Goal: Task Accomplishment & Management: Complete application form

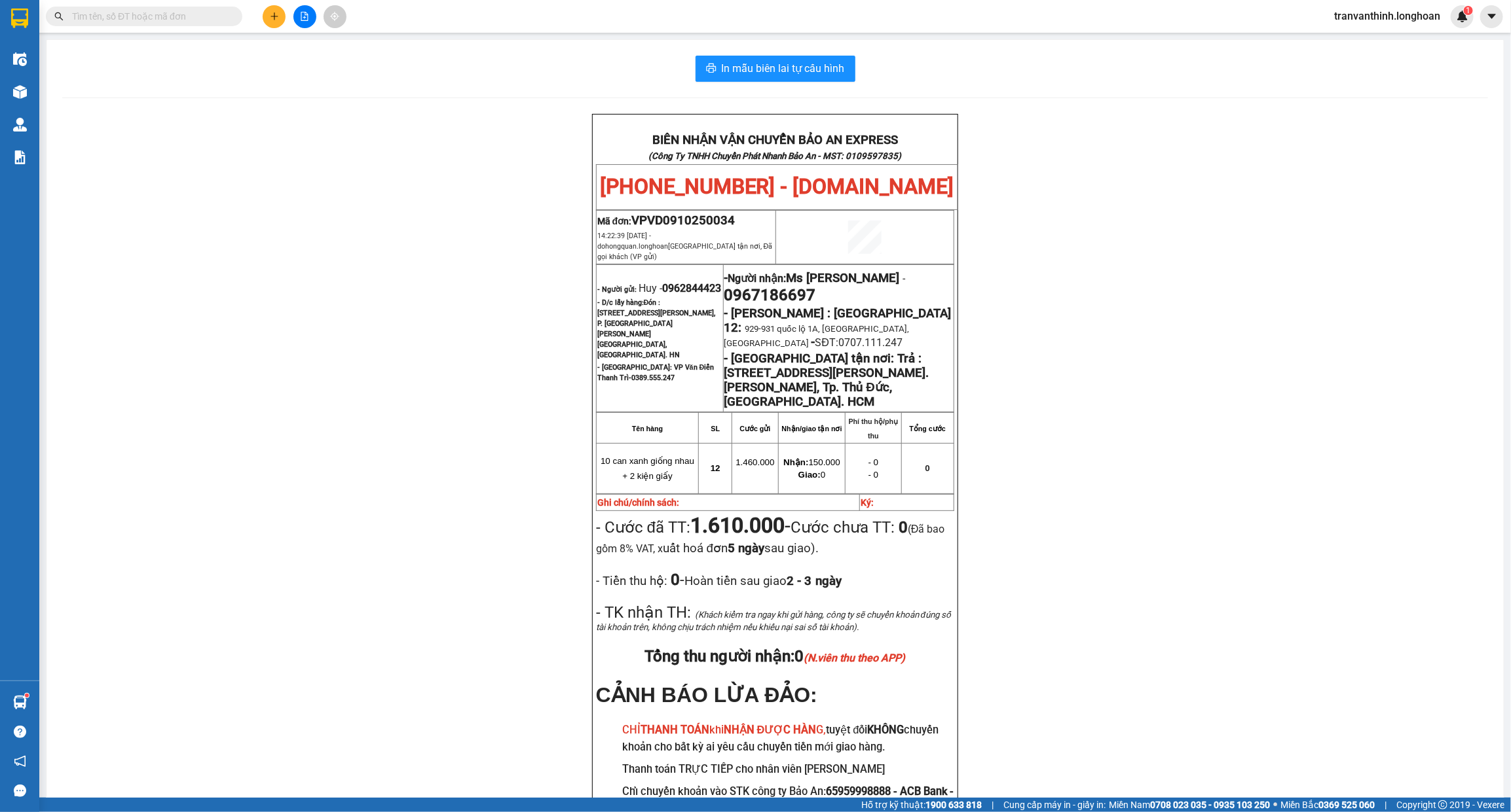
click at [180, 18] on input "text" at bounding box center [149, 16] width 155 height 14
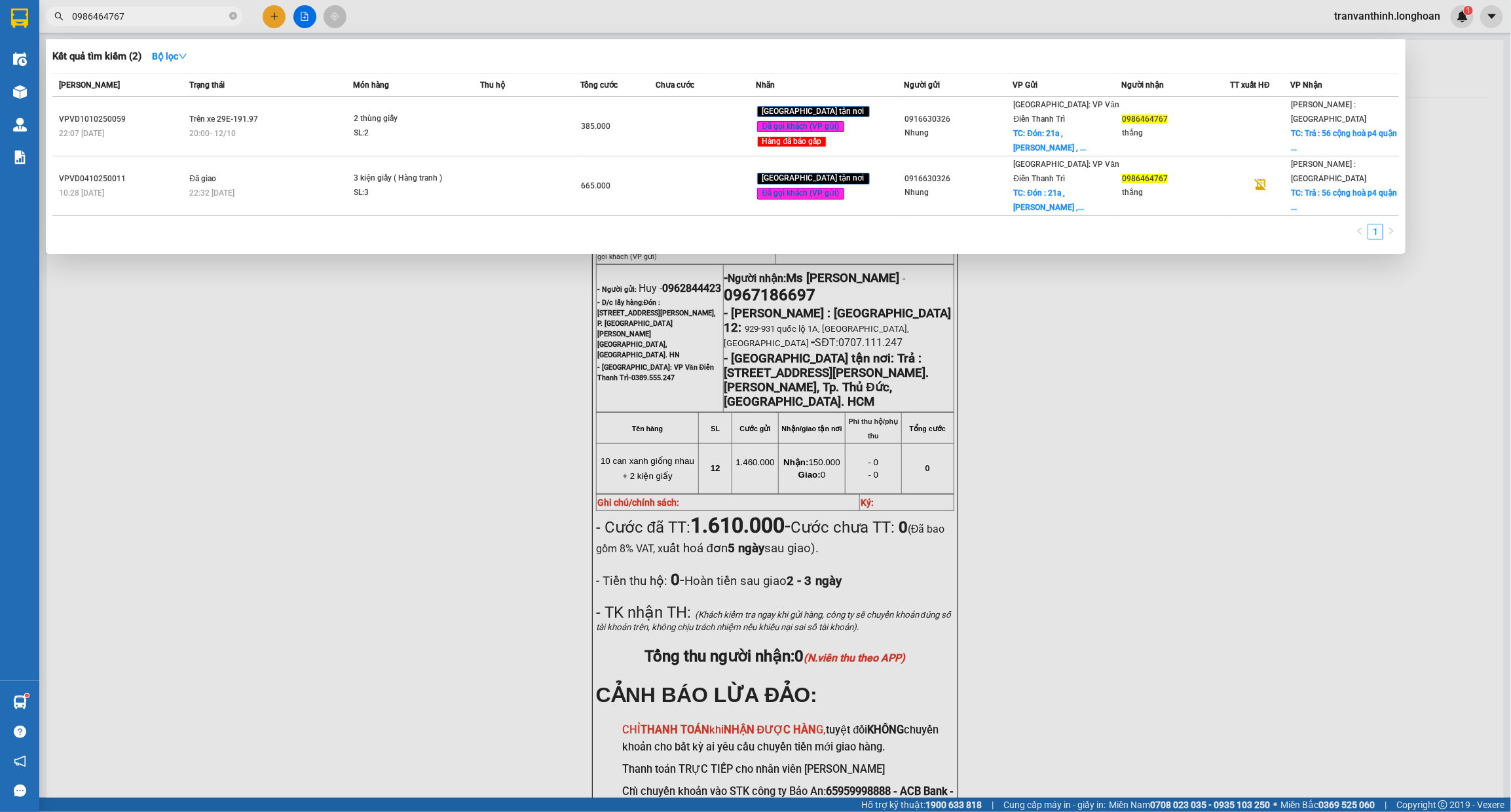
type input "0986464767"
click at [462, 385] on div at bounding box center [756, 406] width 1511 height 812
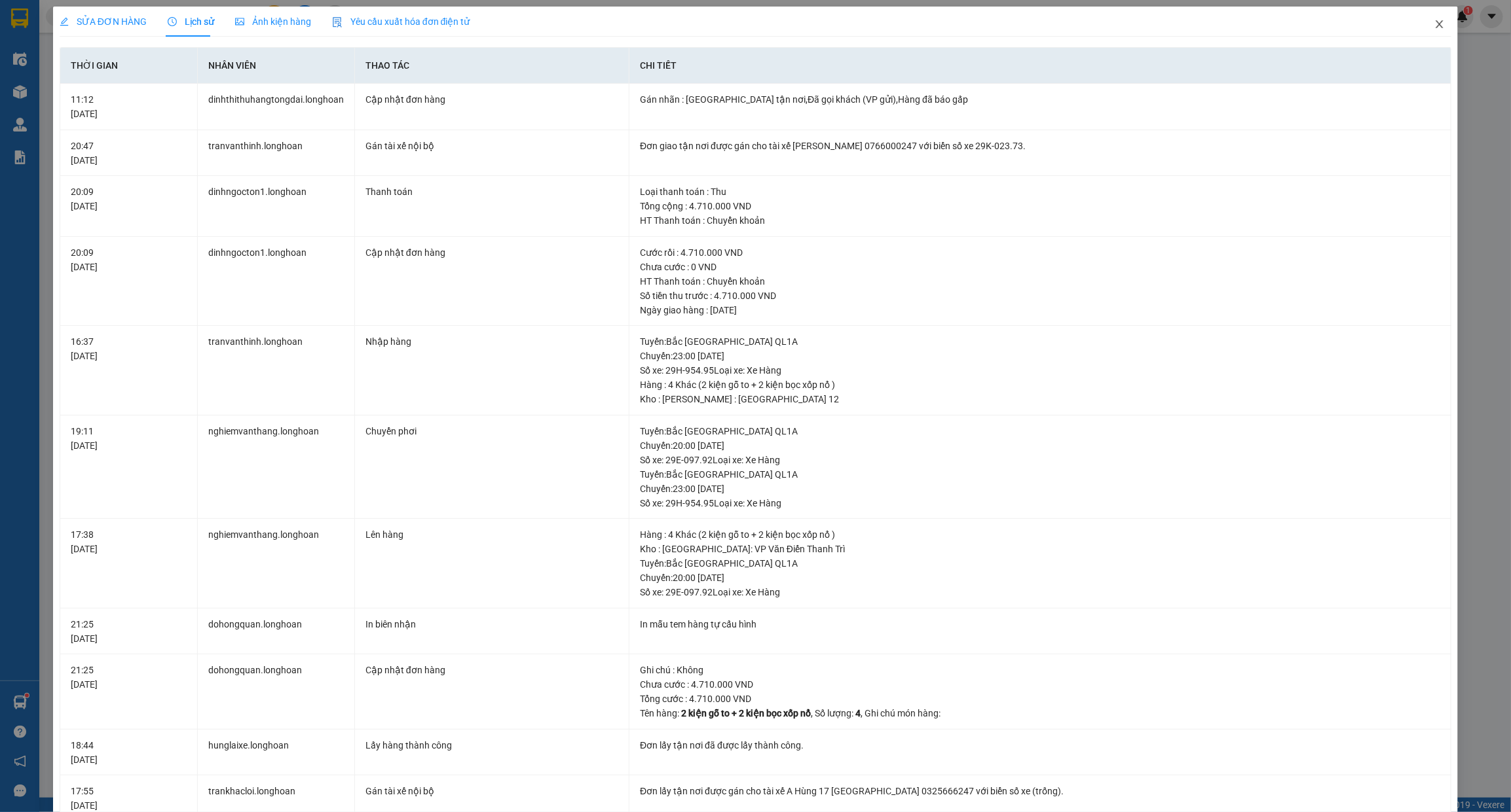
click at [1435, 23] on icon "close" at bounding box center [1439, 23] width 10 height 10
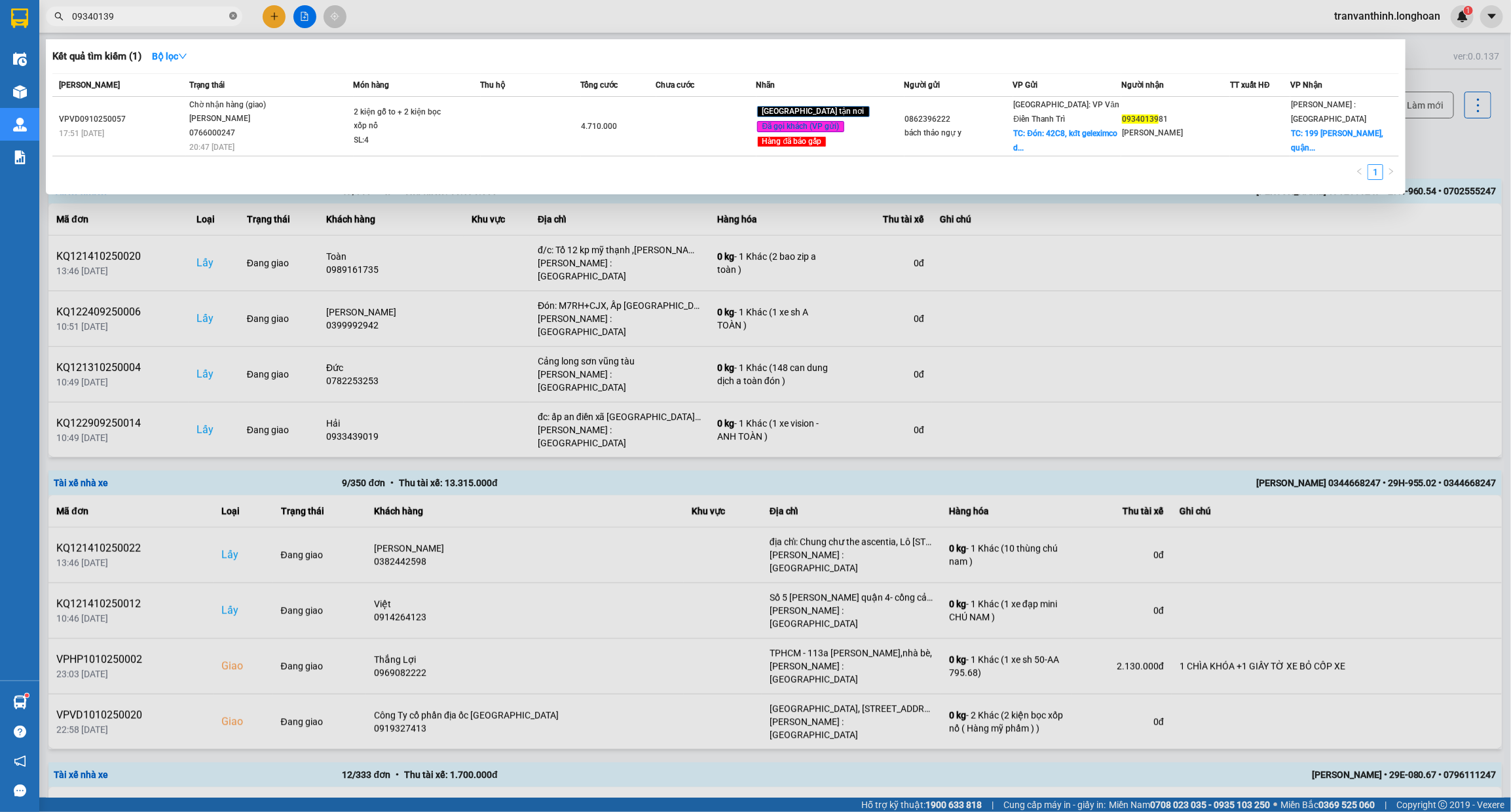
click at [233, 14] on icon "close-circle" at bounding box center [233, 16] width 8 height 8
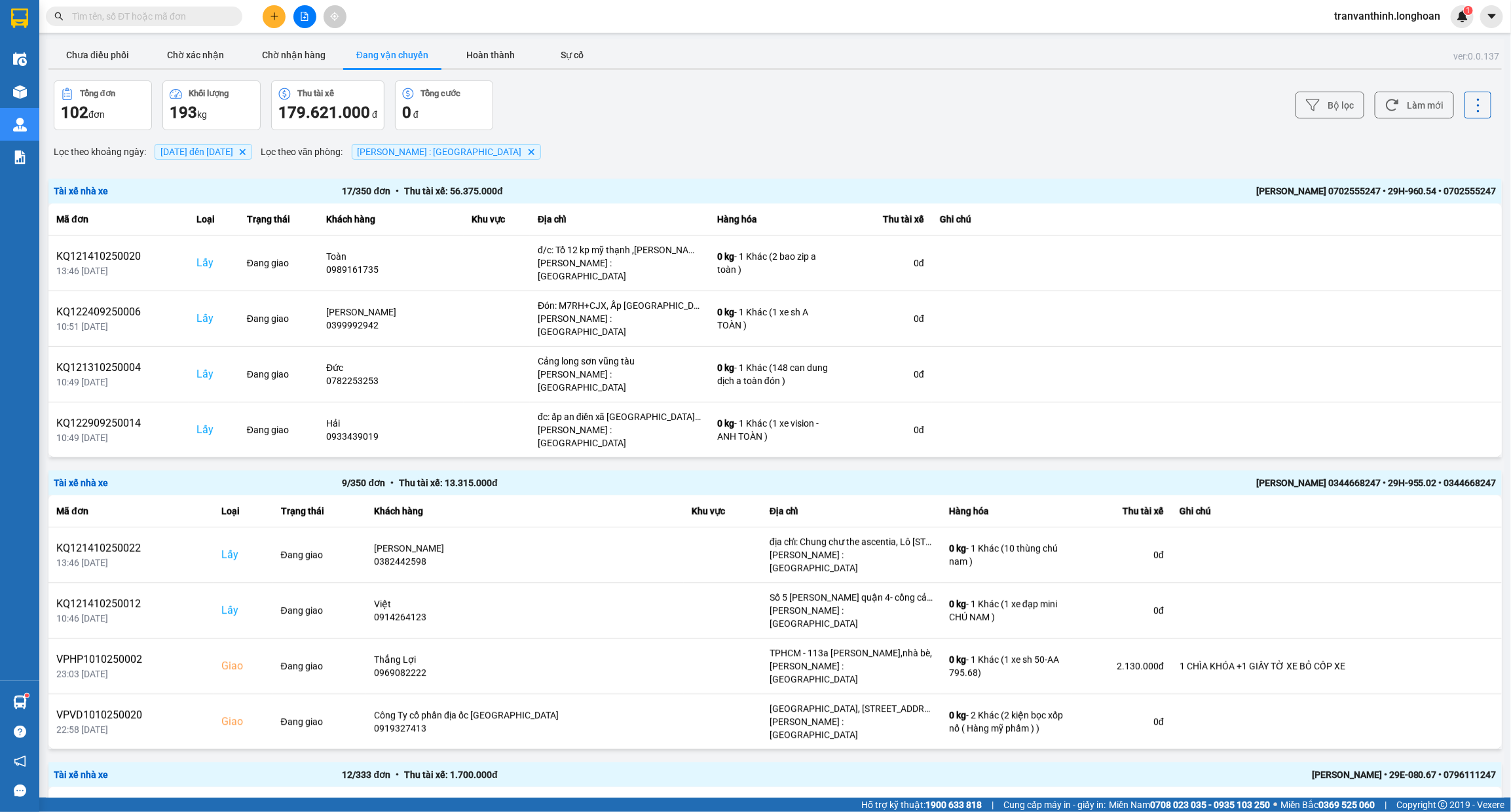
click at [161, 16] on input "text" at bounding box center [149, 16] width 155 height 14
type input "2"
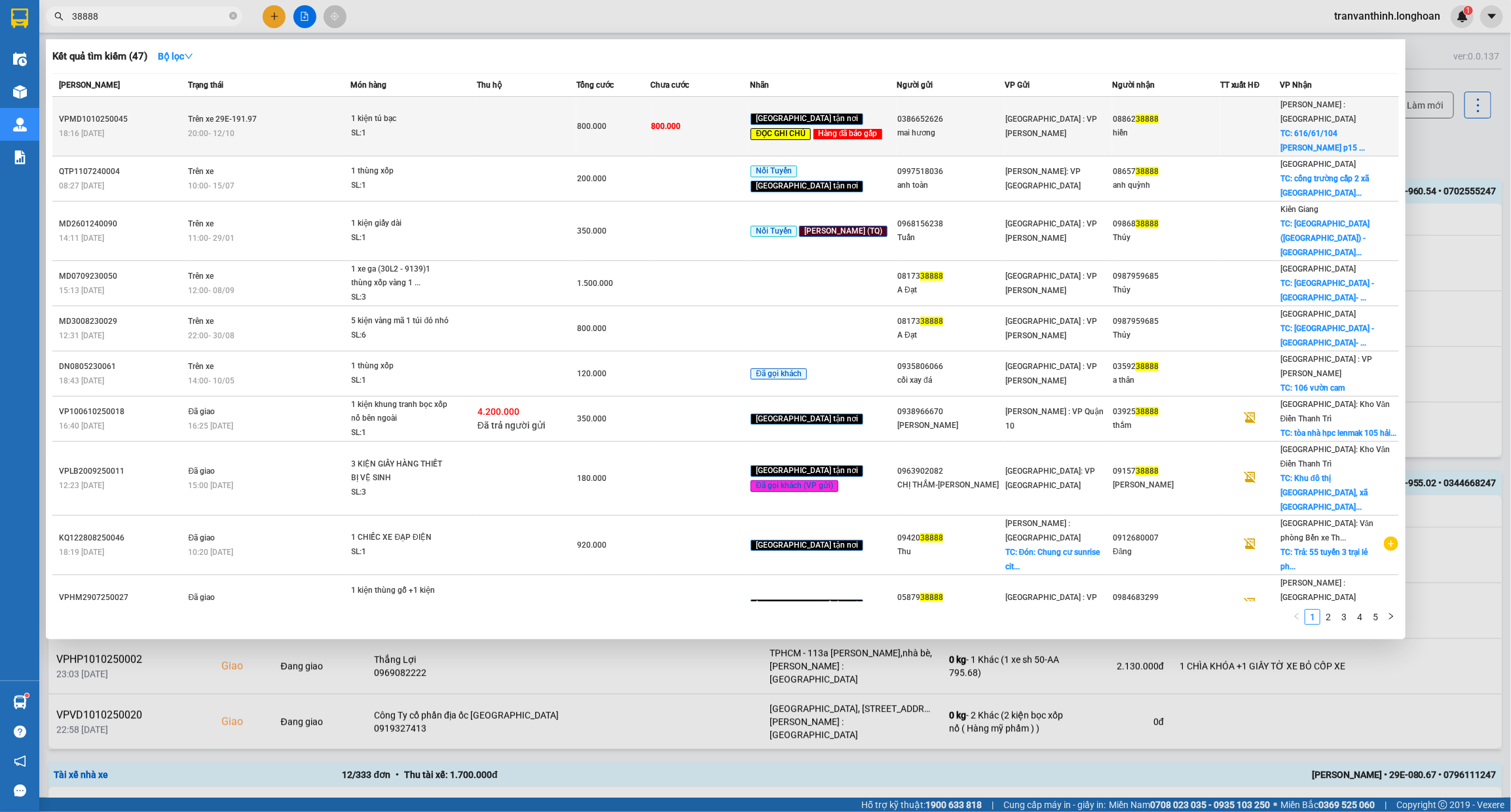
type input "38888"
click at [1317, 129] on span "TC: 616/61/104 lê đức thọ p15 ..." at bounding box center [1323, 140] width 84 height 23
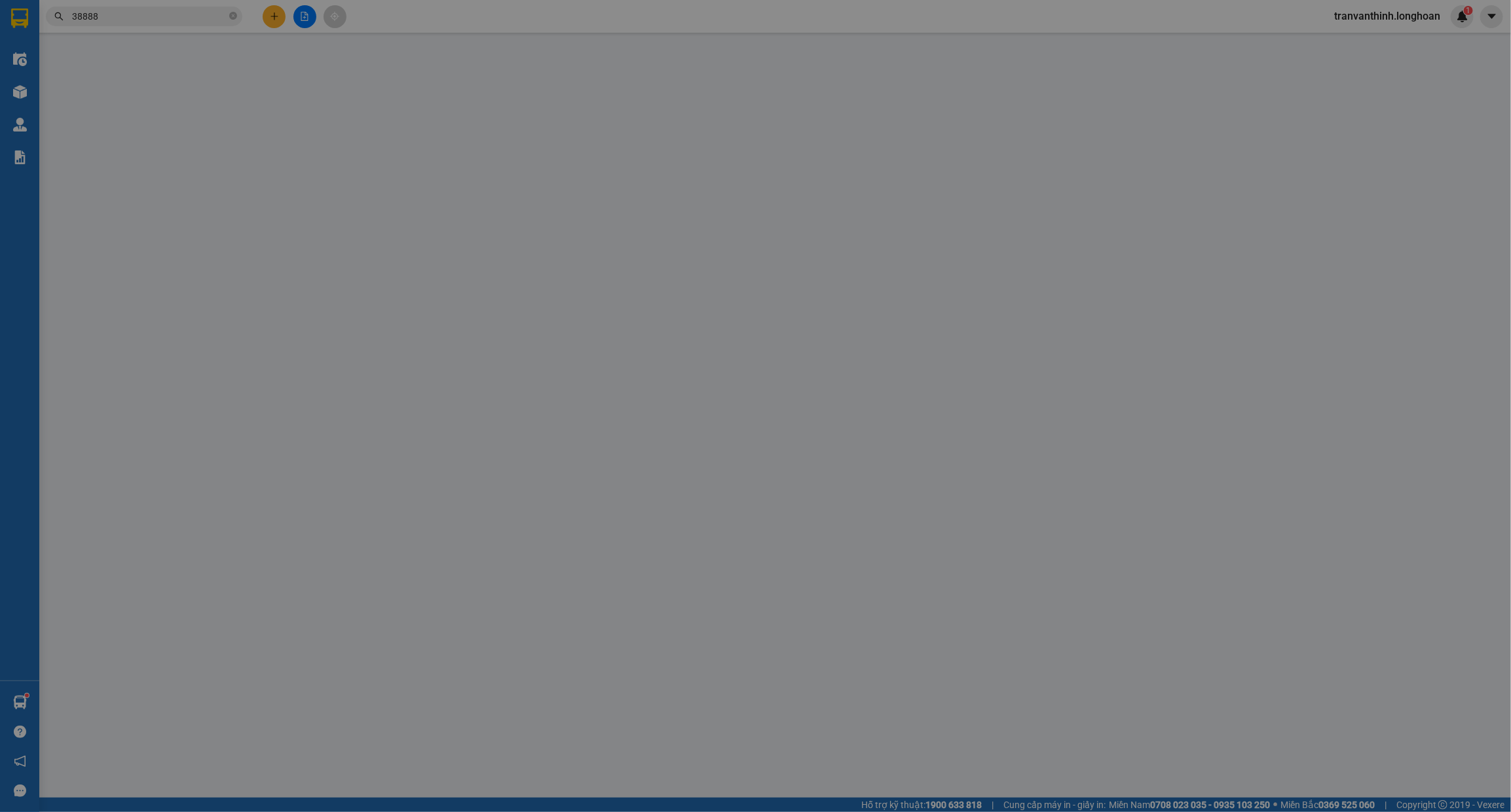
type input "0386652626"
type input "mai hương"
type input "0886238888"
type input "hiền"
checkbox input "true"
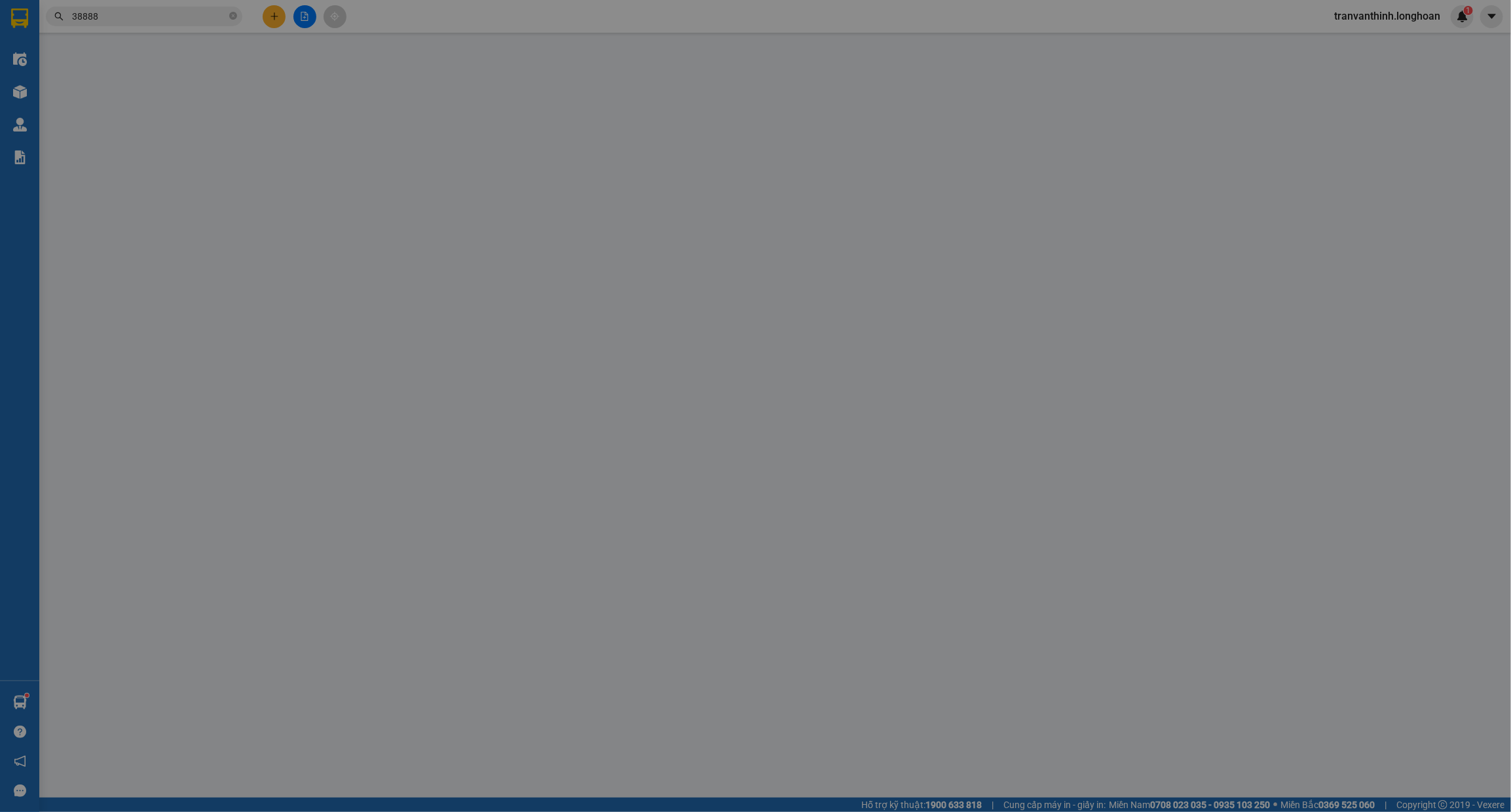
type input "616/61/104 lê đức thọ p15 gò vấp"
type input "hàng ko đồng kiểm giao nguyên kiện hư vỡ k đền"
type input "0"
type input "800.000"
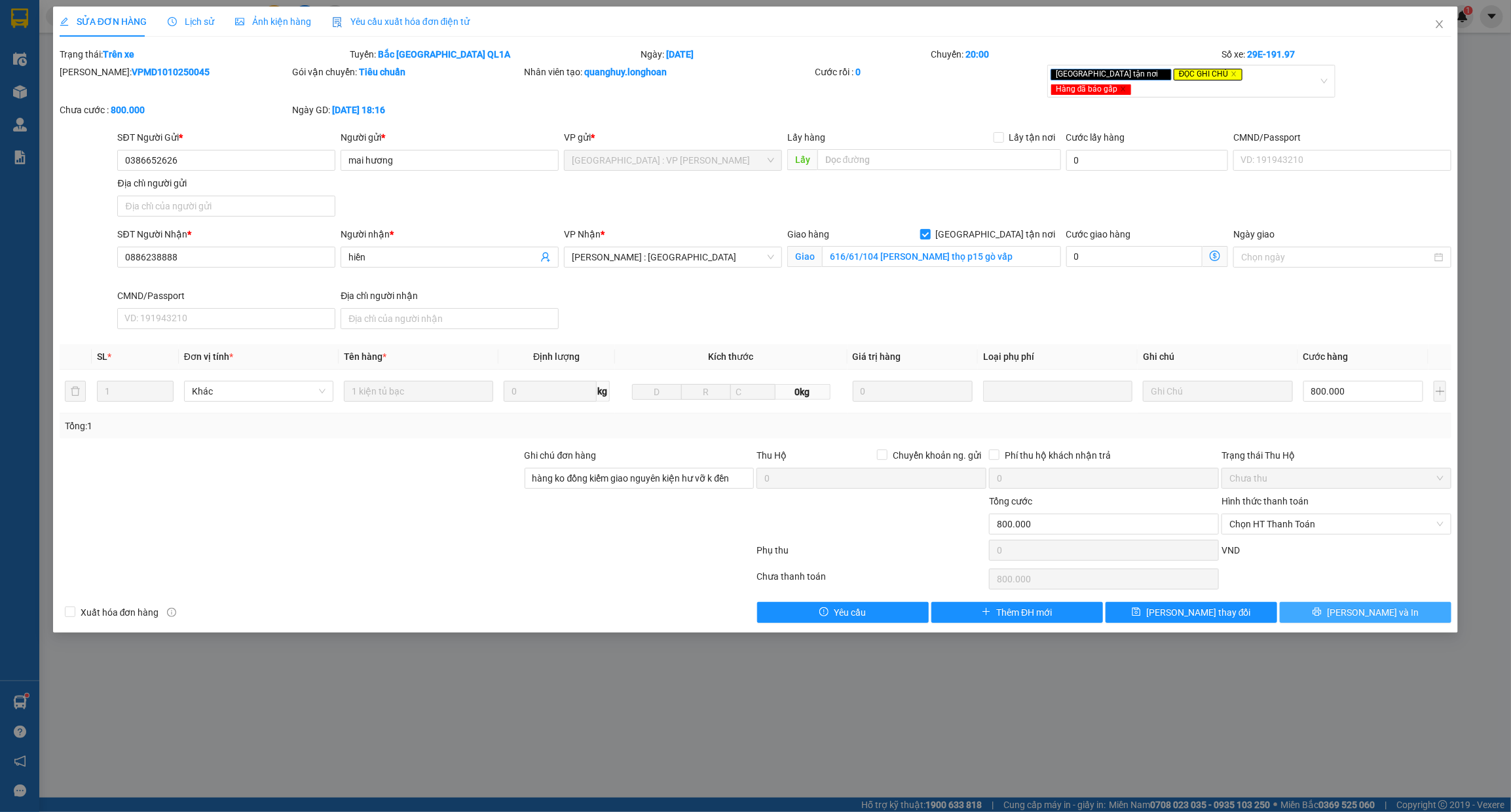
click at [1381, 612] on button "Lưu và In" at bounding box center [1366, 612] width 172 height 21
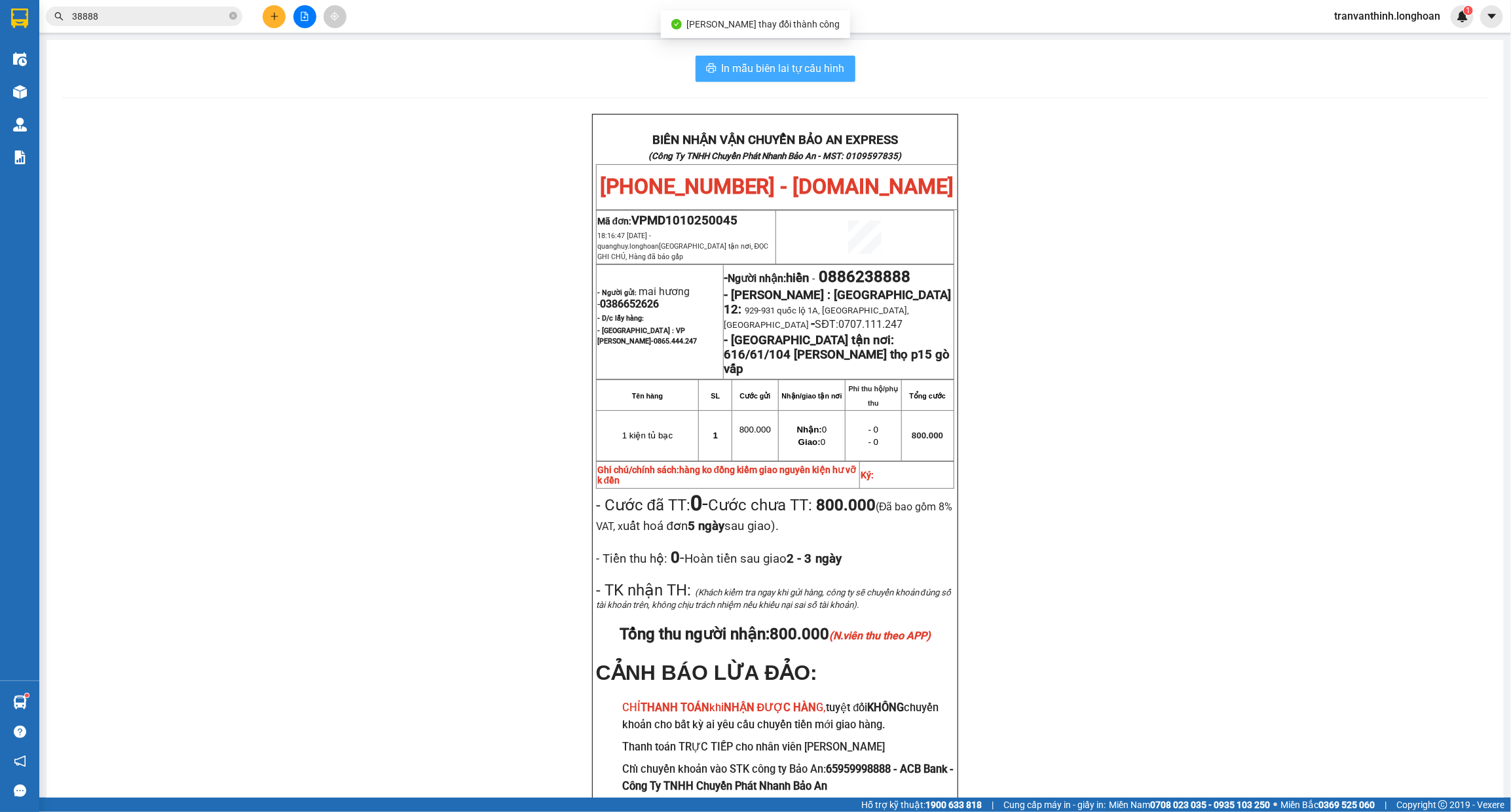
click at [812, 61] on span "In mẫu biên lai tự cấu hình" at bounding box center [784, 68] width 123 height 16
click at [478, 144] on div "BIÊN NHẬN VẬN CHUYỂN BẢO AN EXPRESS (Công Ty TNHH Chuyển Phát Nhanh Bảo An - MS…" at bounding box center [775, 483] width 1426 height 739
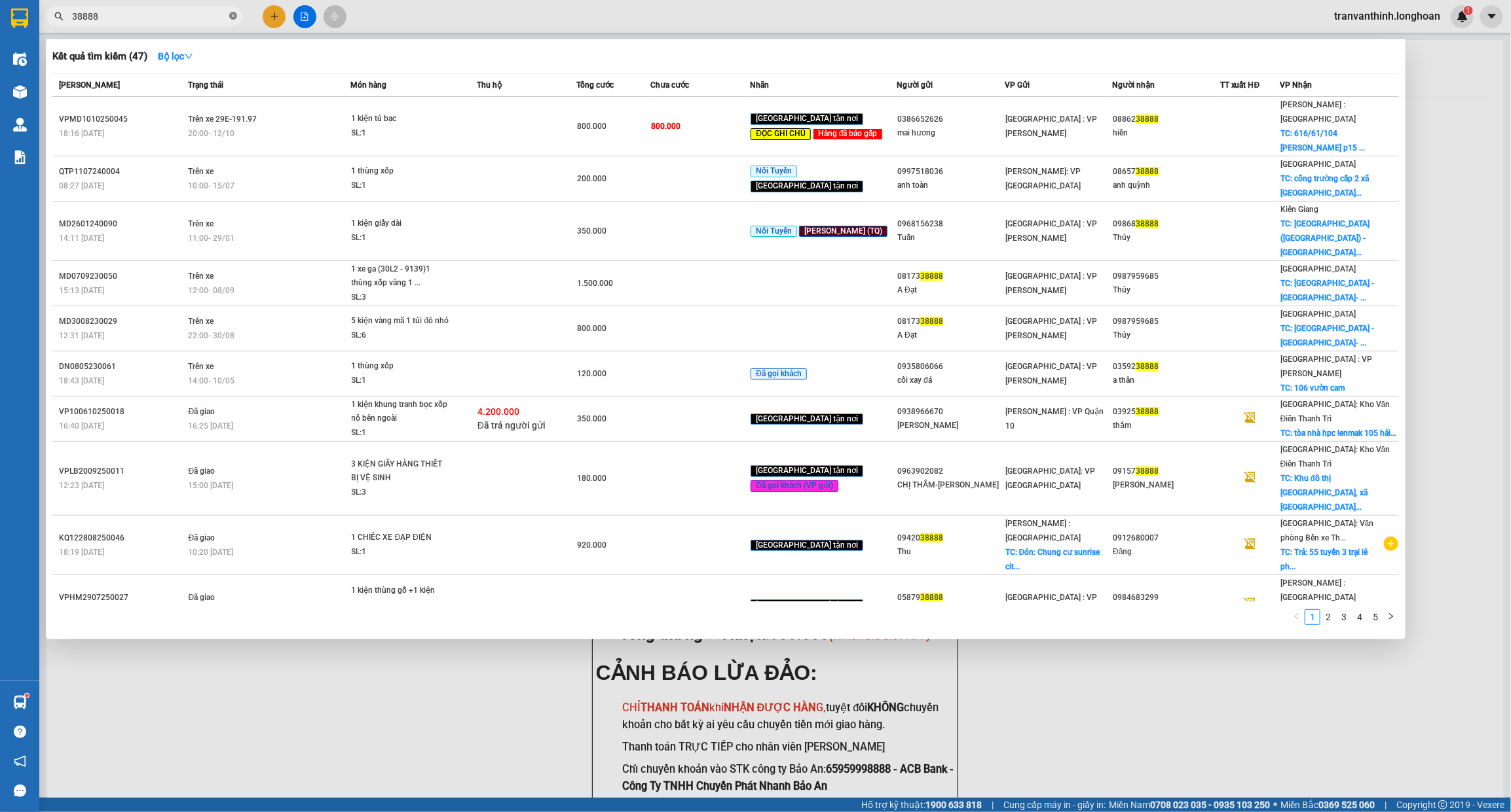
click at [234, 15] on icon "close-circle" at bounding box center [233, 16] width 8 height 8
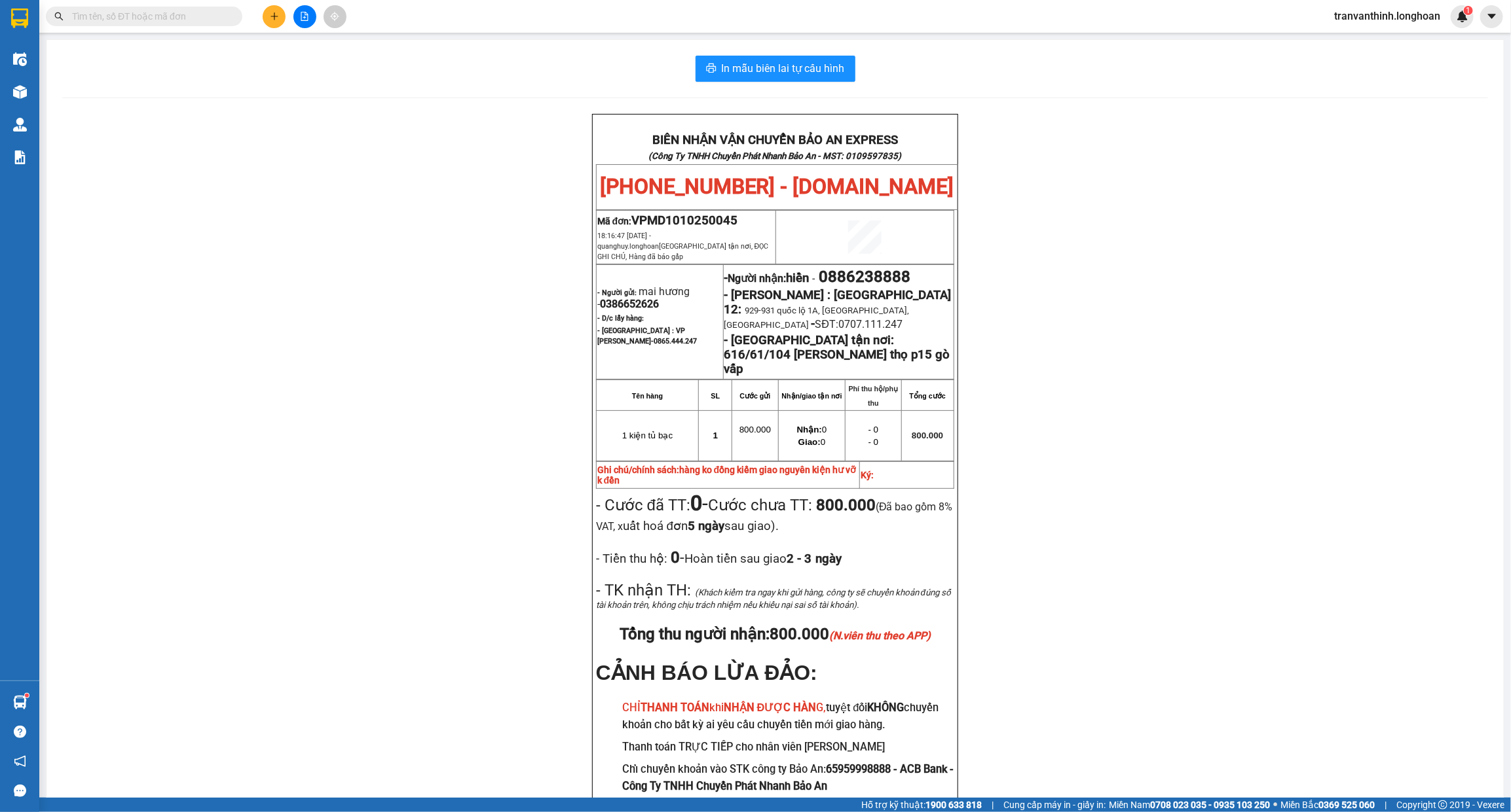
click at [187, 12] on input "text" at bounding box center [149, 16] width 155 height 14
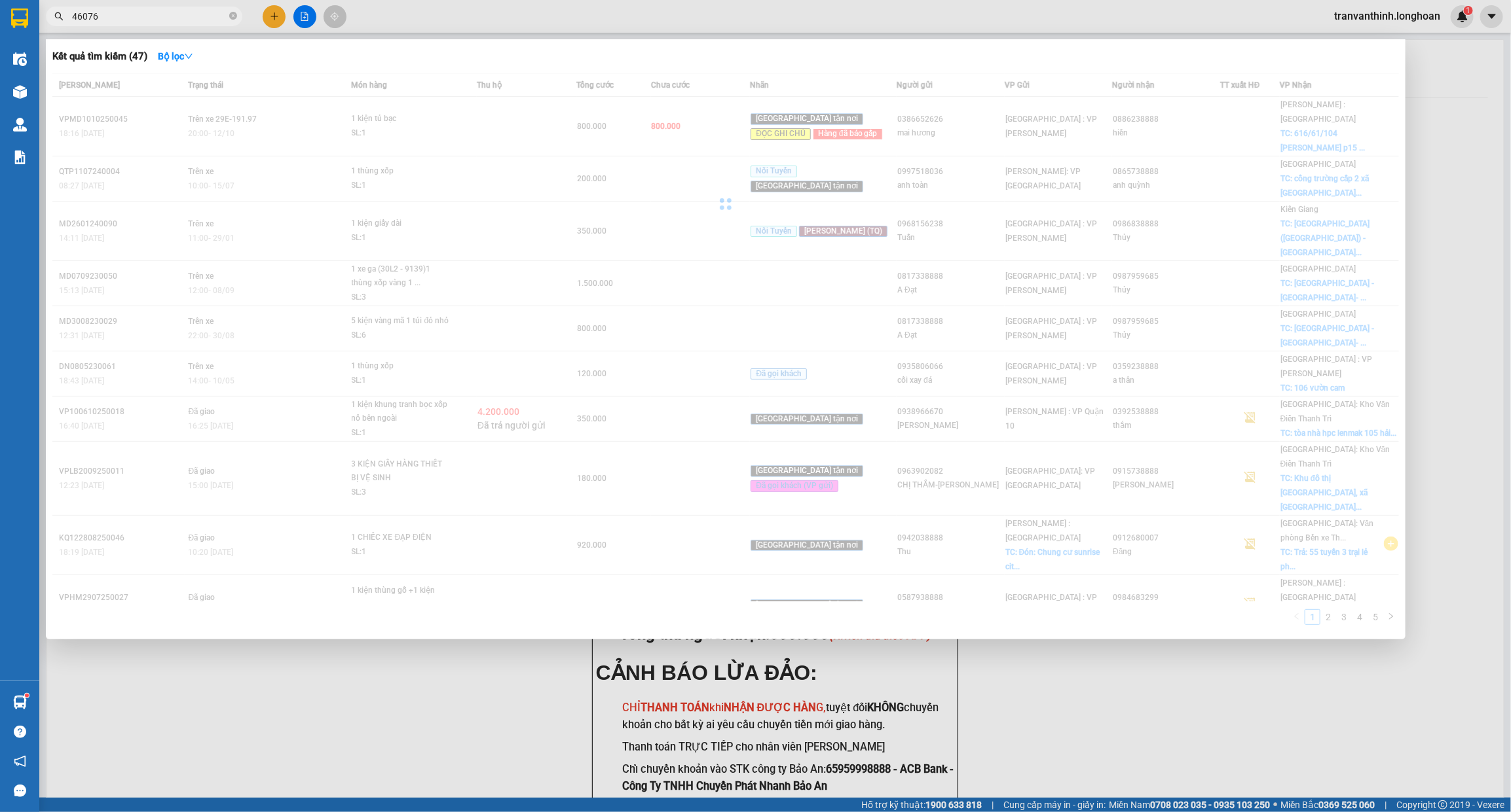
type input "460767"
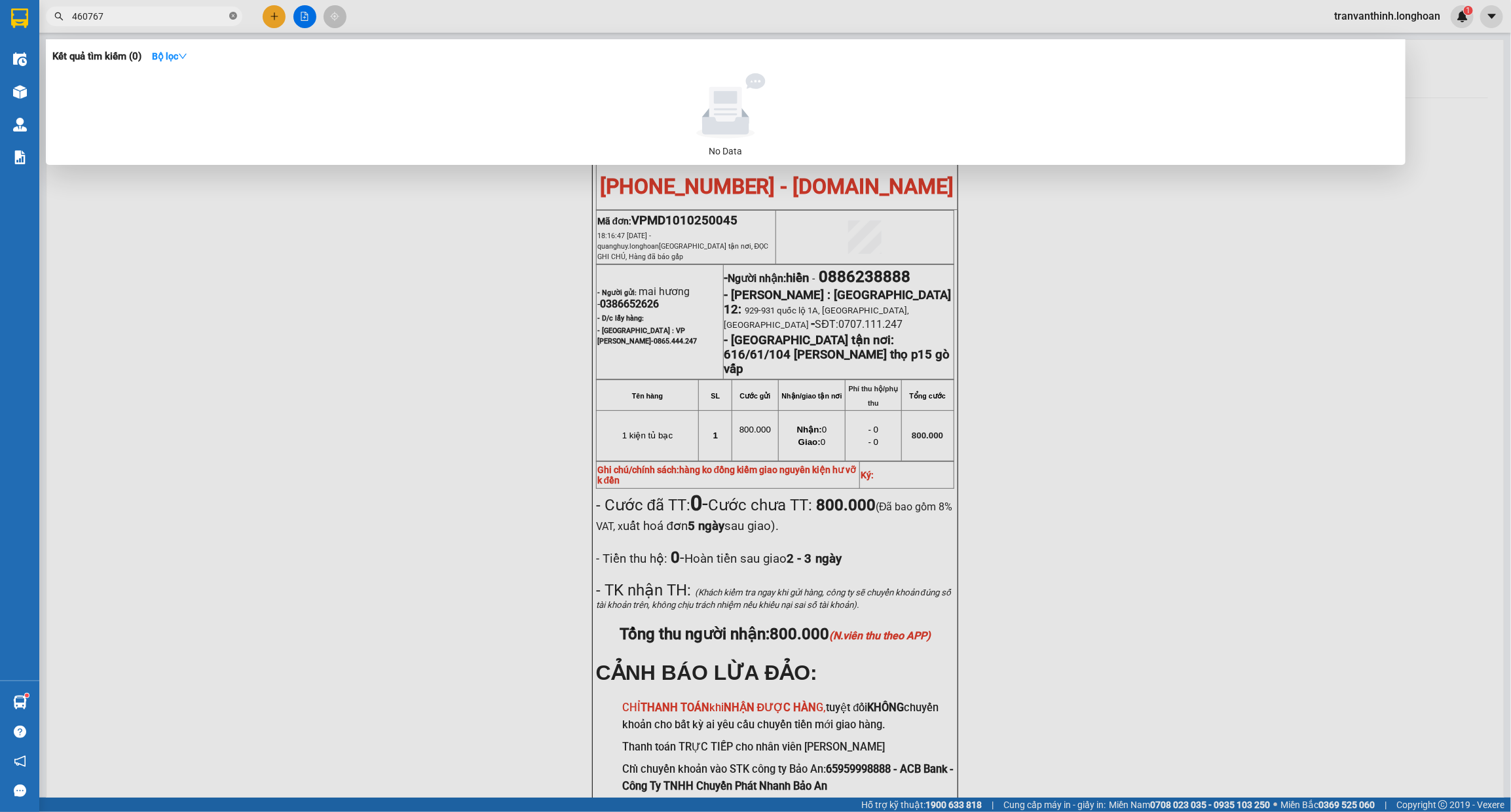
click at [233, 18] on icon "close-circle" at bounding box center [233, 16] width 8 height 8
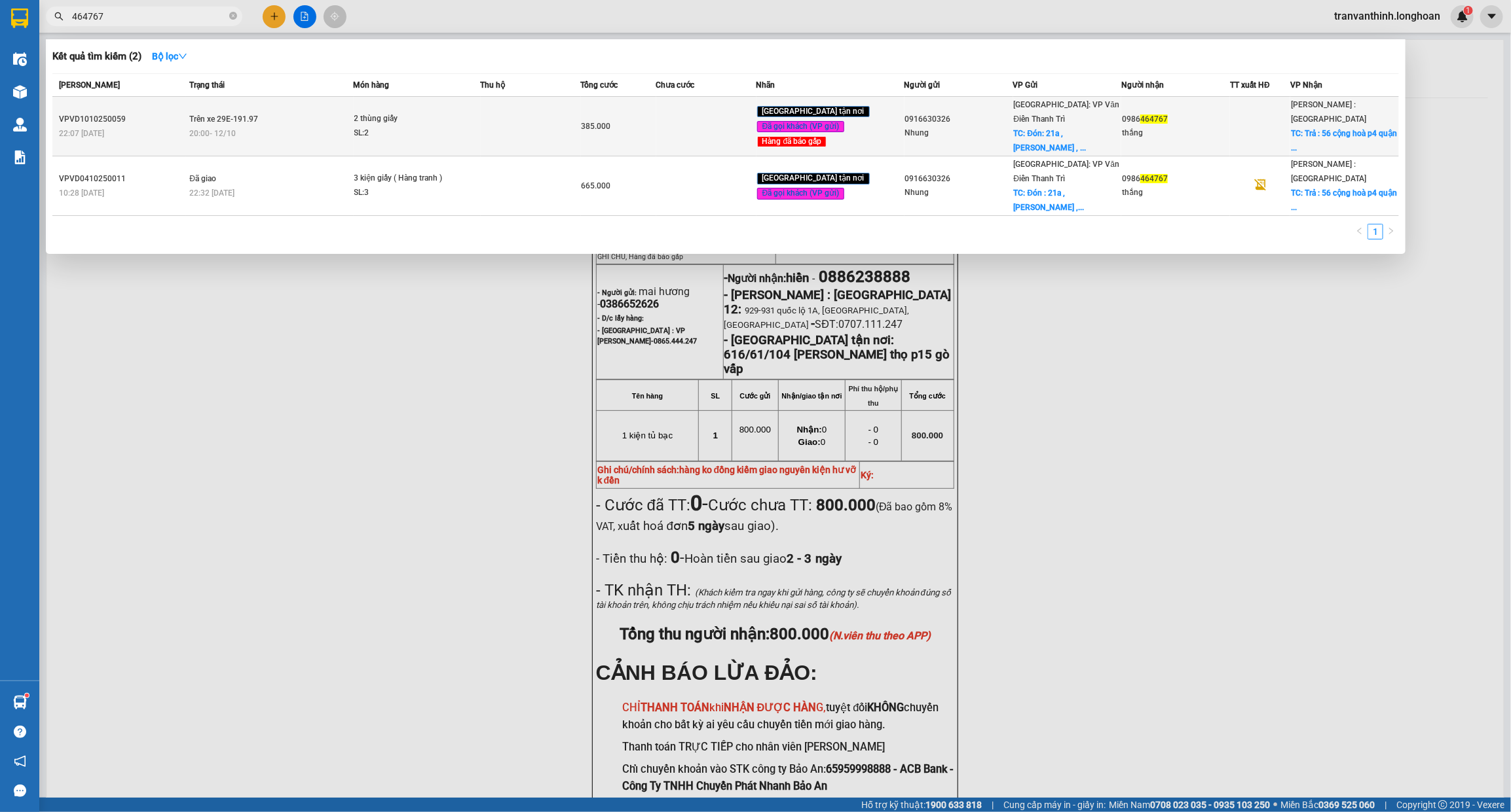
type input "464767"
click at [1097, 120] on div "Hà Nội: VP Văn Điển Thanh Trì TC: Đón: 21a , lê văn lương , ..." at bounding box center [1068, 126] width 108 height 58
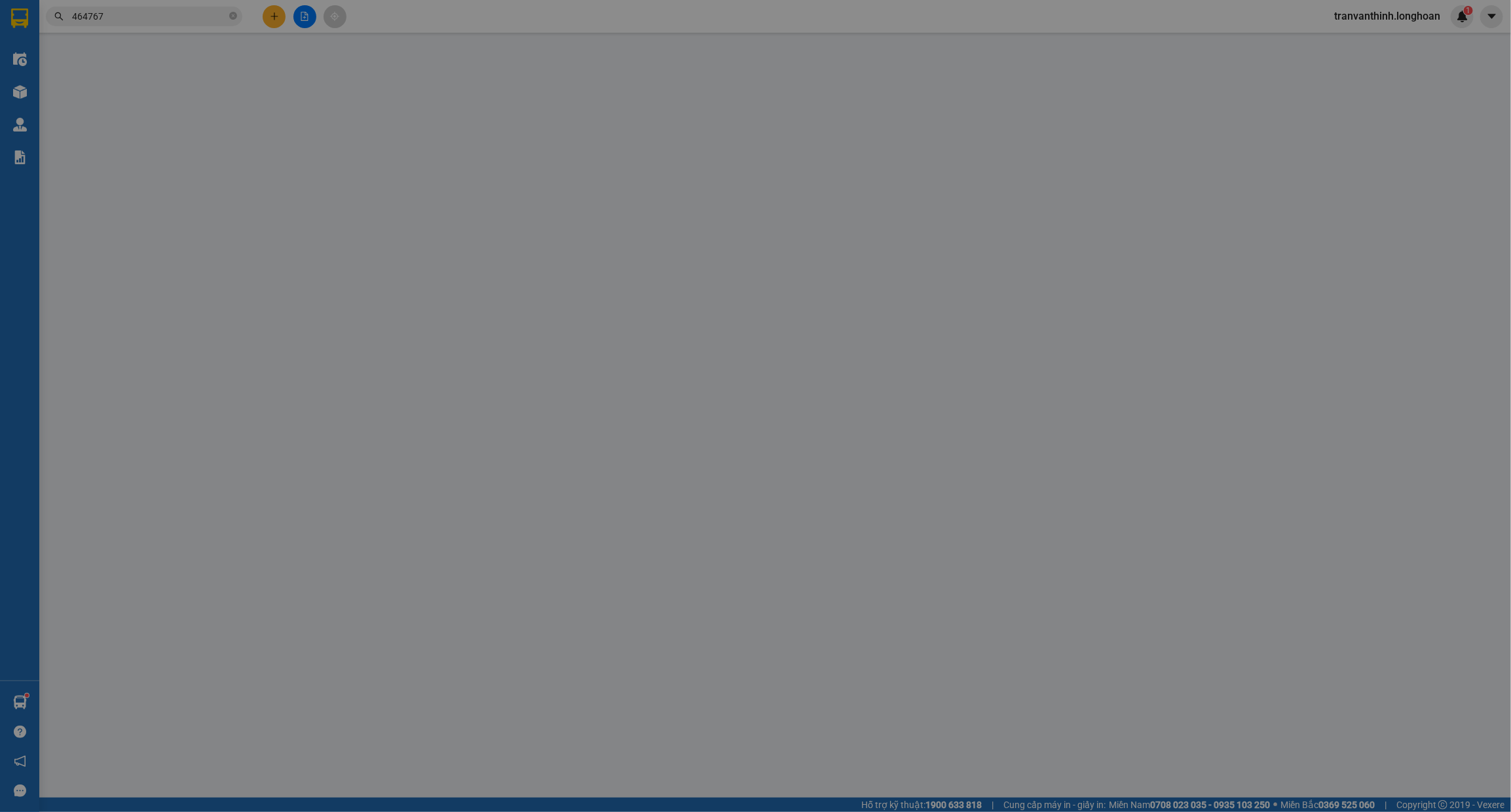
type input "0916630326"
type input "Nhung"
checkbox input "true"
type input "Đón: 21a , lê văn lương , trung hoà , cầu giấy"
type input "65.000"
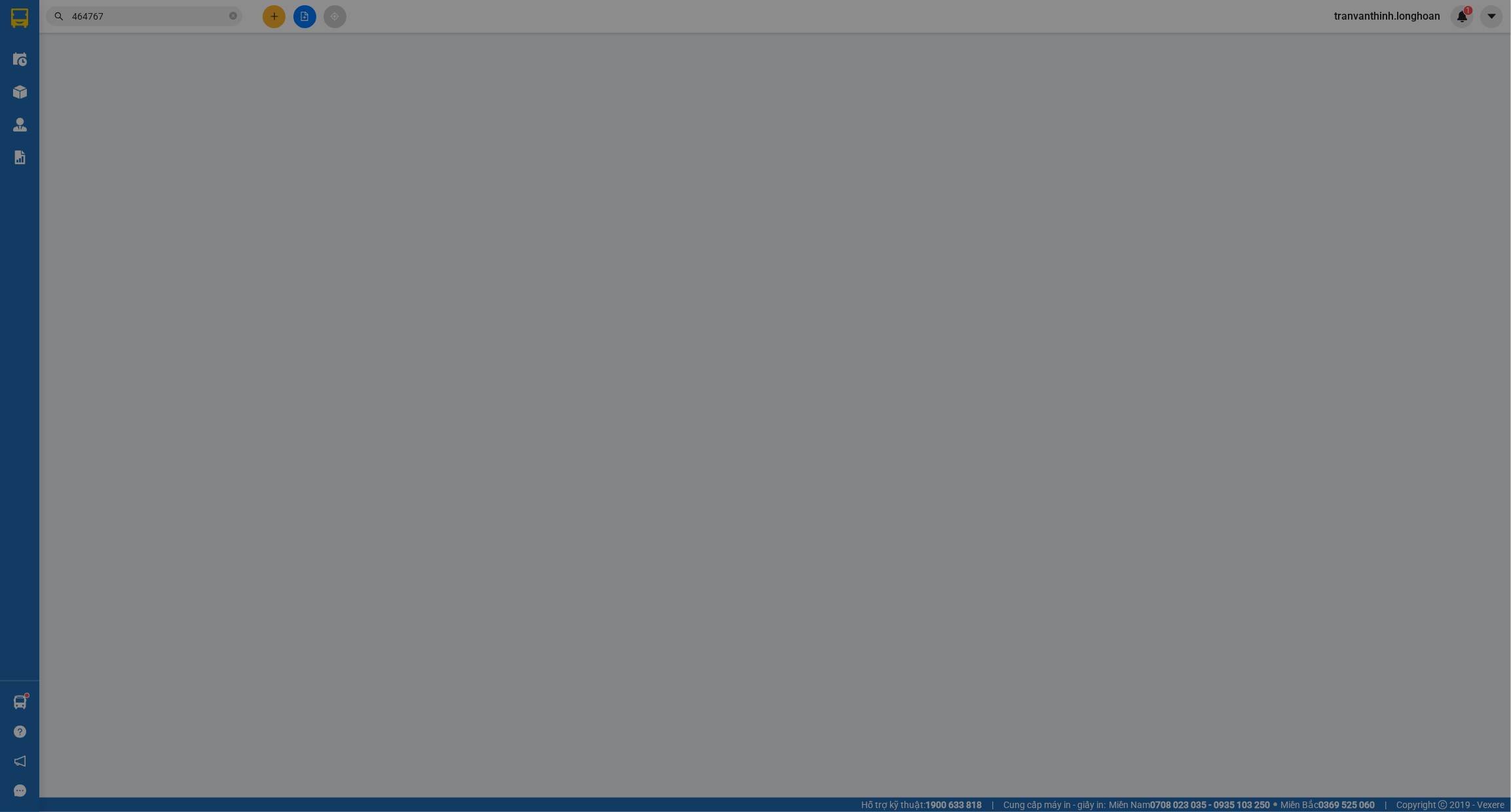
type input "0986464767"
type input "thắng"
checkbox input "true"
type input "Trả : 56 cộng hoà p4 quận tân bình tphcm"
type input "HÀNG DỄ MÓP MÉO CHÚ Ý BỐC XẾP NHẸ TAY KHÔNG ĐÈ HÀNG ( KHÔNG ĐỀN GIÁ TRỊ HÀNG )"
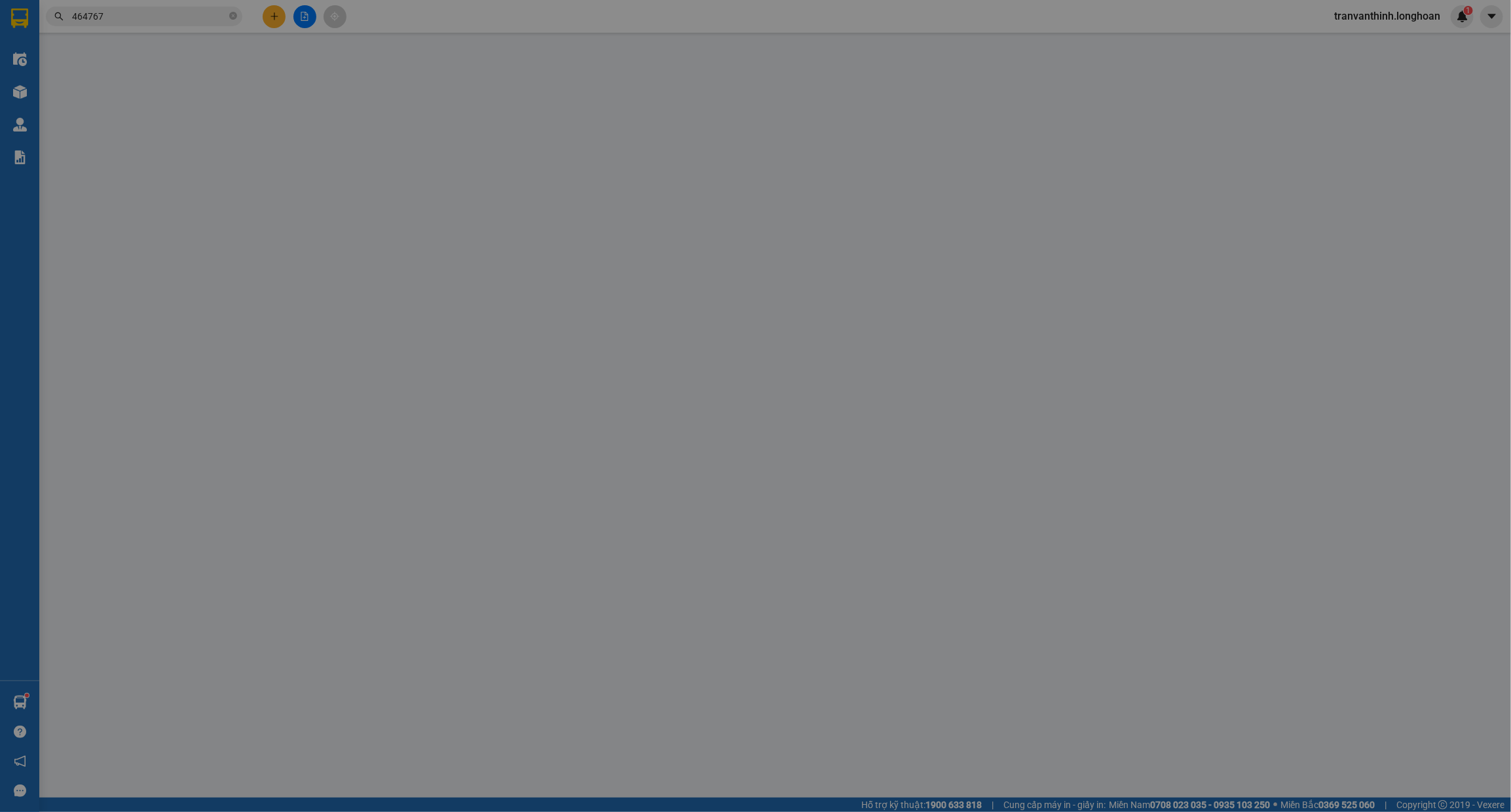
type input "0"
type input "385.000"
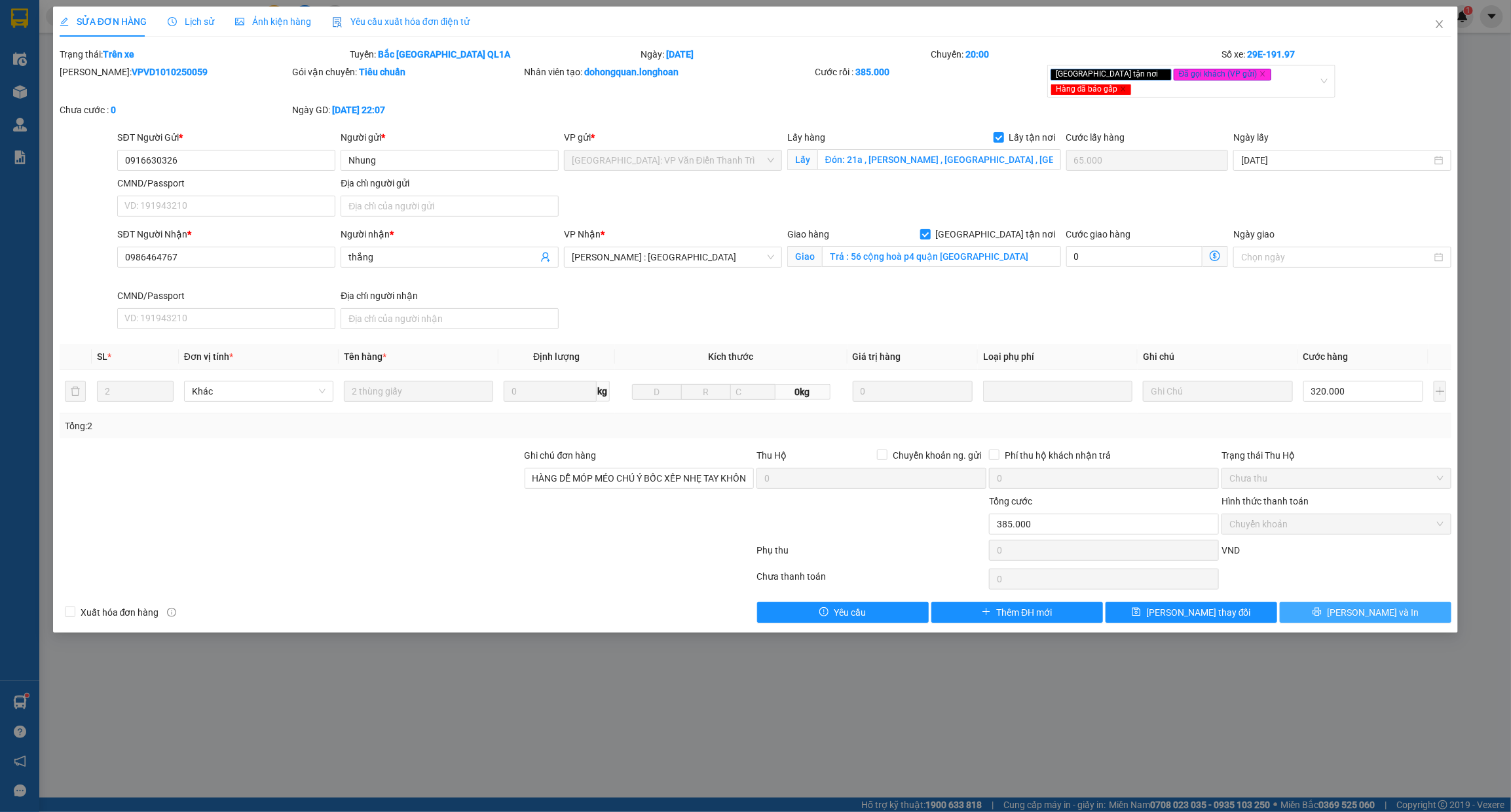
click at [1376, 608] on span "Lưu và In" at bounding box center [1372, 612] width 91 height 14
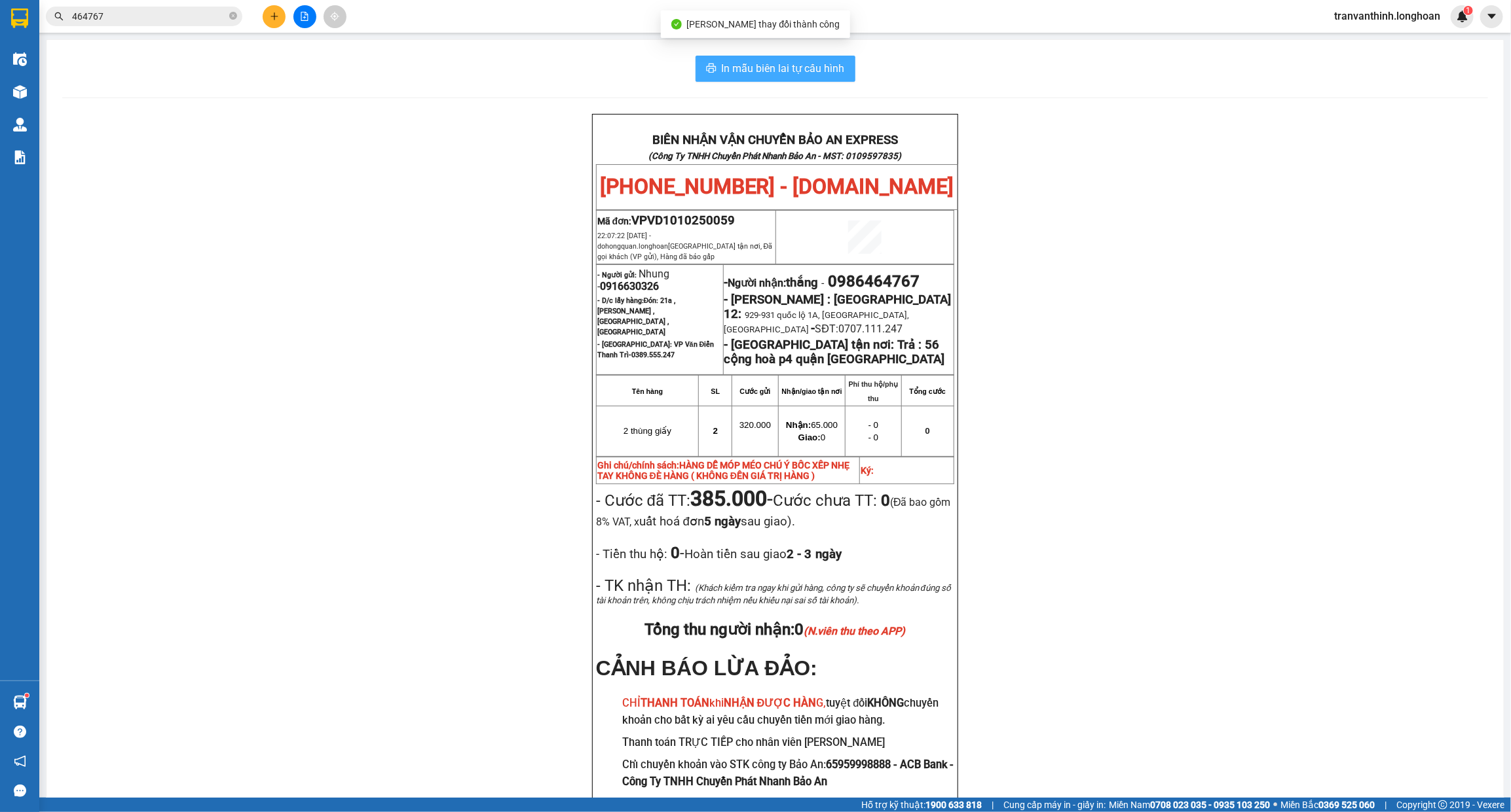
click at [787, 69] on span "In mẫu biên lai tự cấu hình" at bounding box center [784, 68] width 123 height 16
drag, startPoint x: 584, startPoint y: 140, endPoint x: 564, endPoint y: 129, distance: 22.8
click at [584, 140] on div "BIÊN NHẬN VẬN CHUYỂN BẢO AN EXPRESS (Công Ty TNHH Chuyển Phát Nhanh Bảo An - MS…" at bounding box center [775, 480] width 1426 height 734
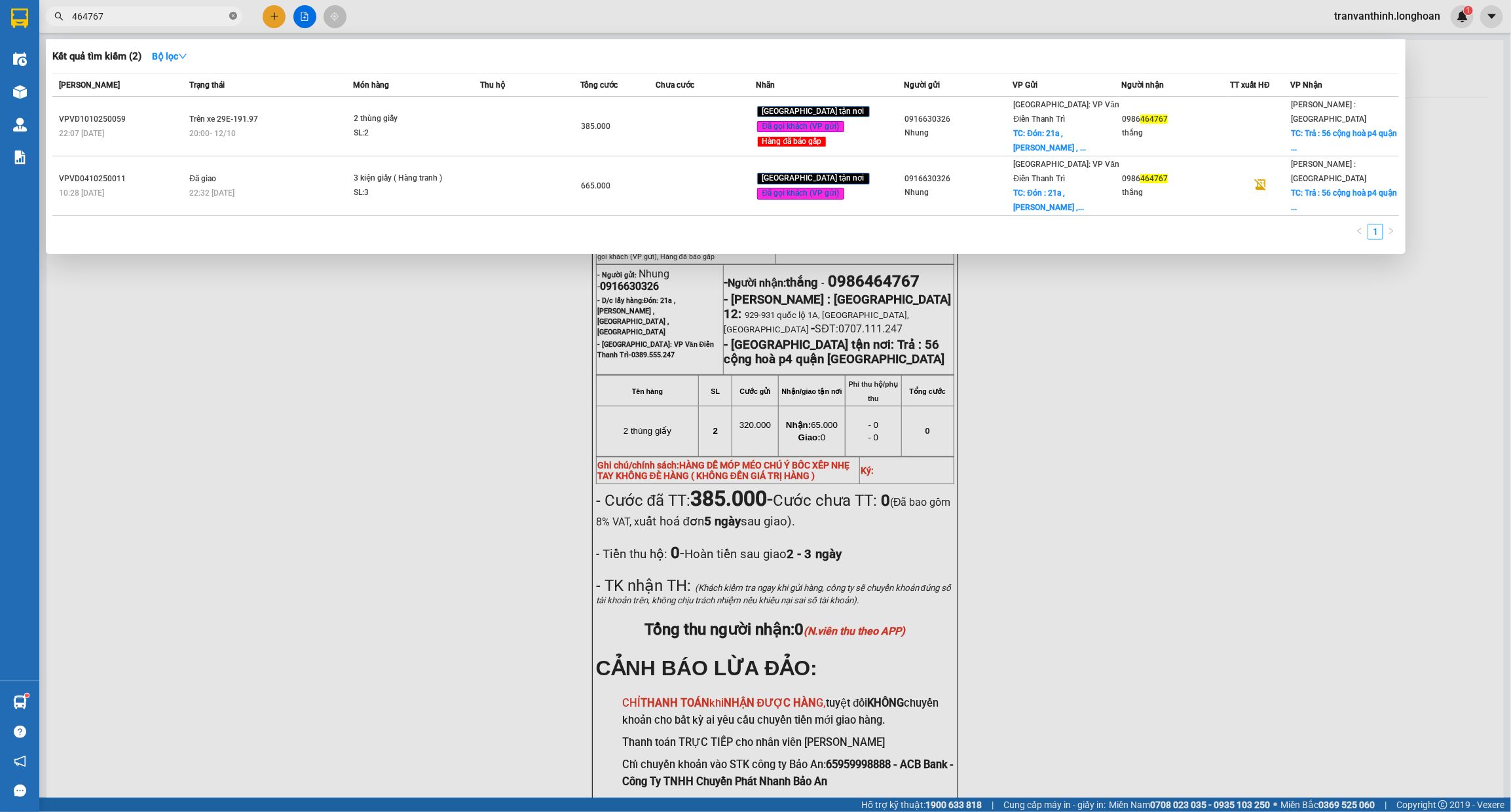
click at [233, 18] on icon "close-circle" at bounding box center [233, 16] width 8 height 8
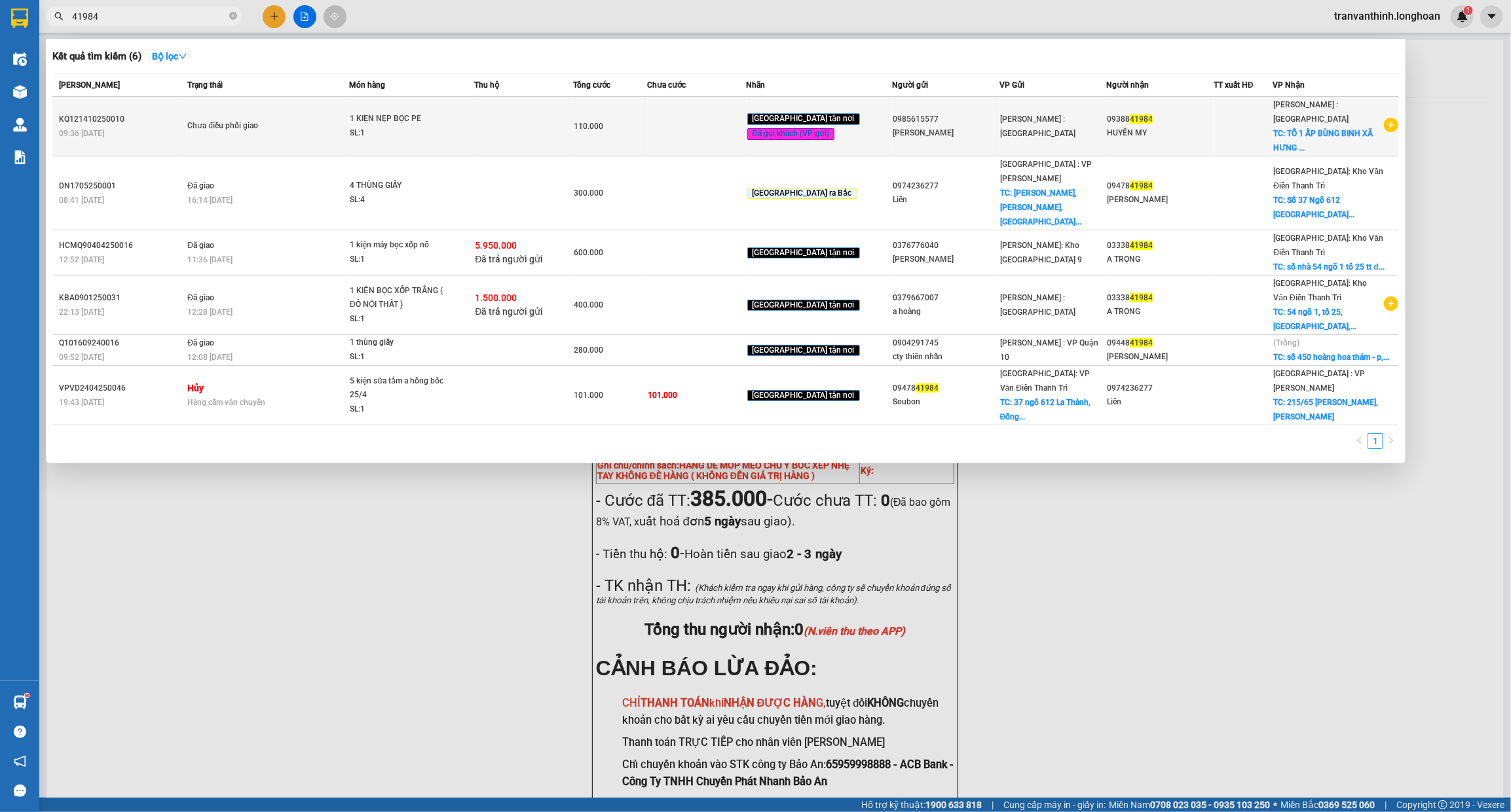
type input "41984"
click at [1235, 104] on td at bounding box center [1243, 126] width 59 height 59
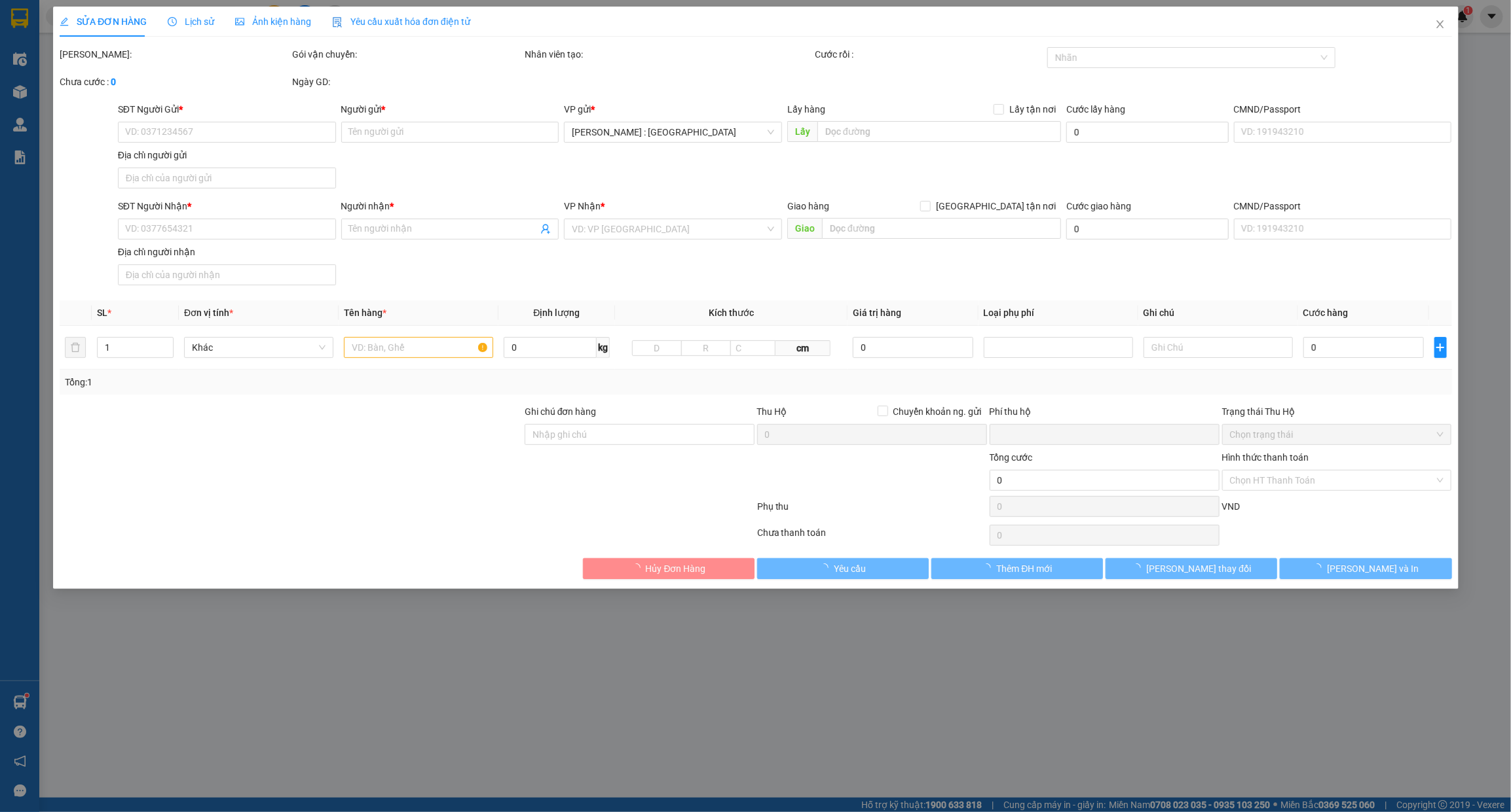
type input "0985615577"
type input "THANH VY"
type input "0938841984"
type input "HUYỀN MY"
checkbox input "true"
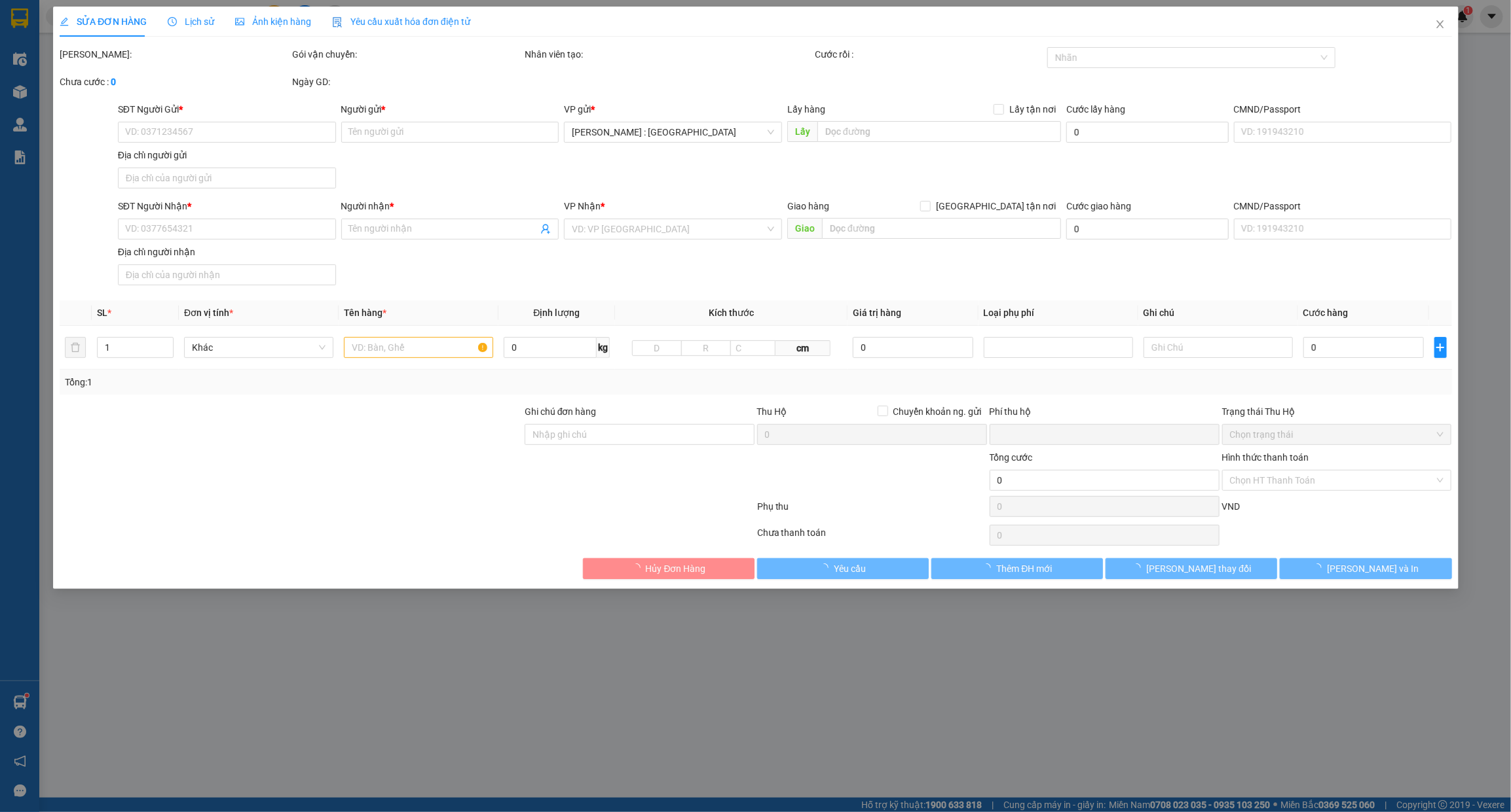
type input "TỔ 1 ẤP BÙNG BINH XÃ HƯNG THUẬN TÂY NINH"
type input "0"
type input "110.000"
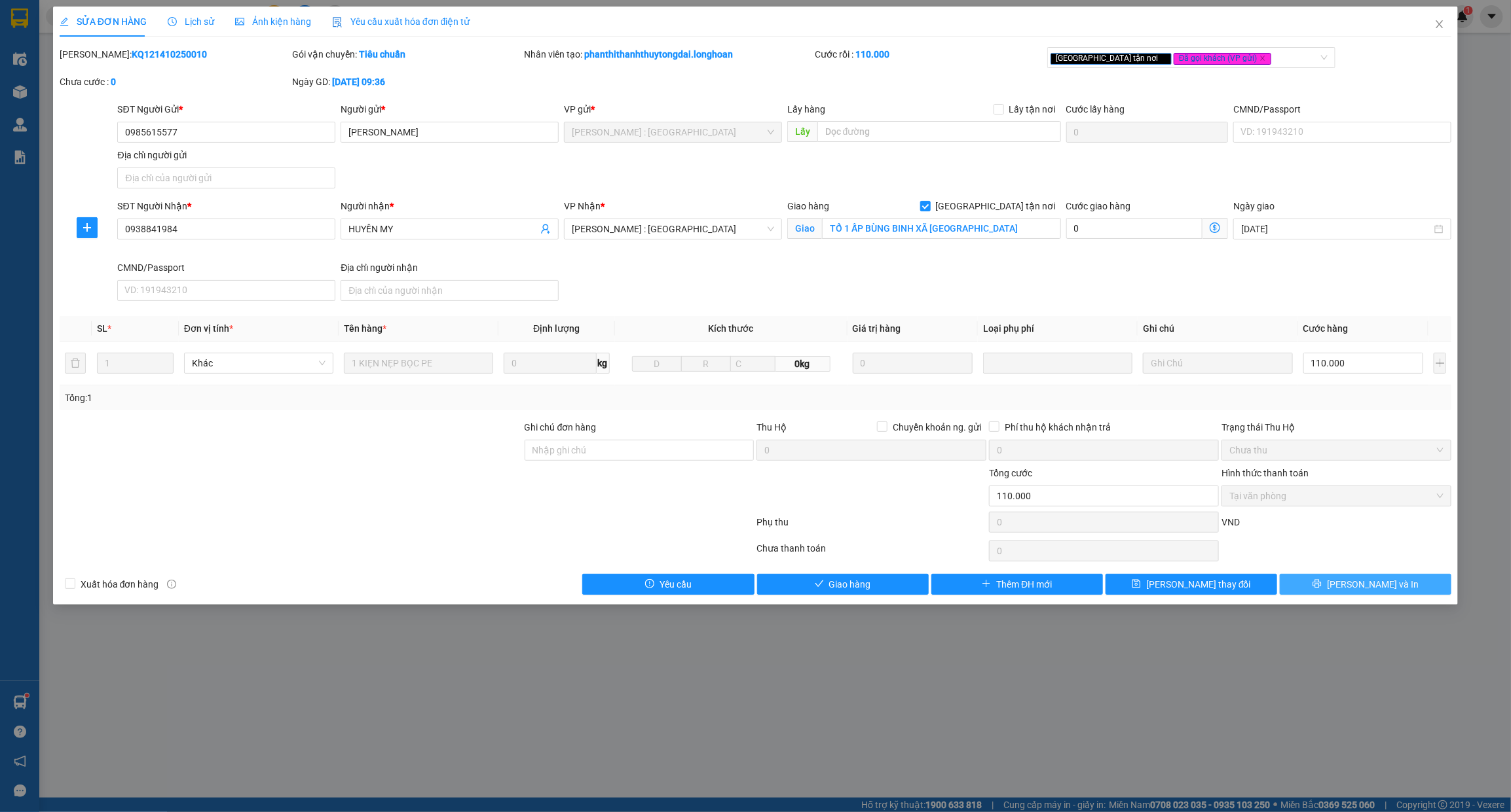
click at [1321, 584] on icon "printer" at bounding box center [1317, 583] width 9 height 9
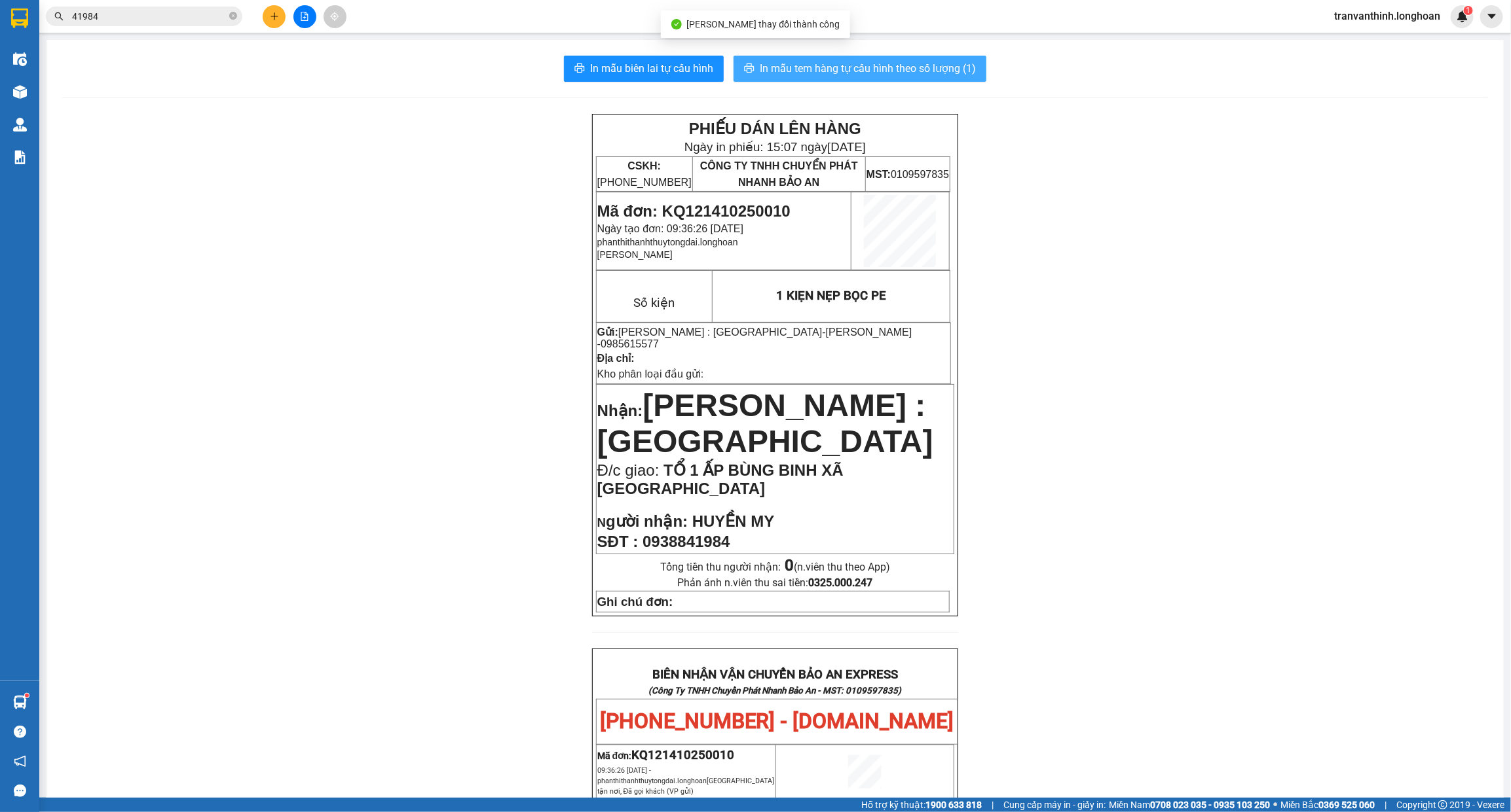
click at [894, 73] on span "In mẫu tem hàng tự cấu hình theo số lượng (1)" at bounding box center [867, 68] width 216 height 16
click at [233, 14] on icon "close-circle" at bounding box center [233, 16] width 8 height 8
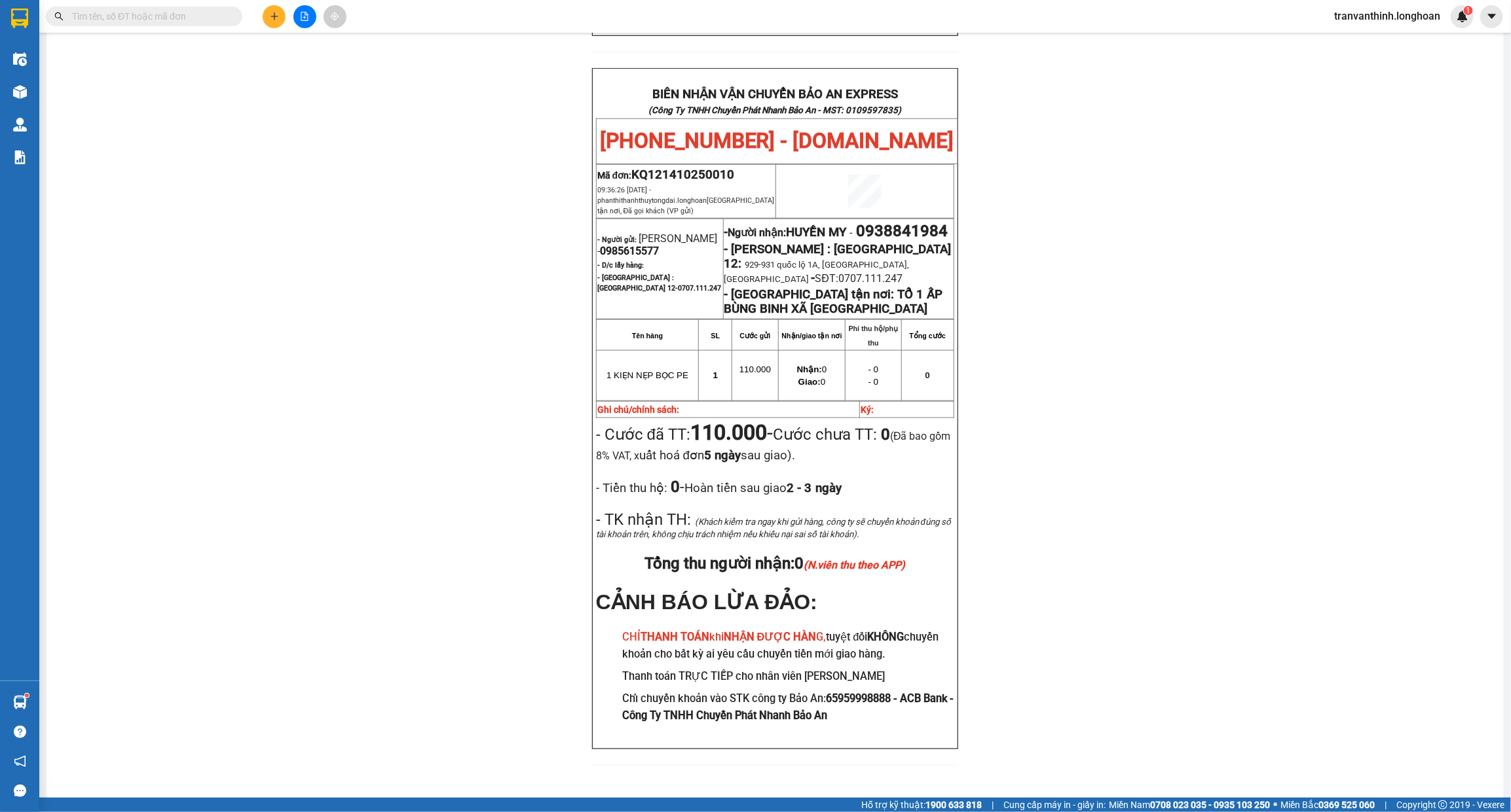
scroll to position [555, 0]
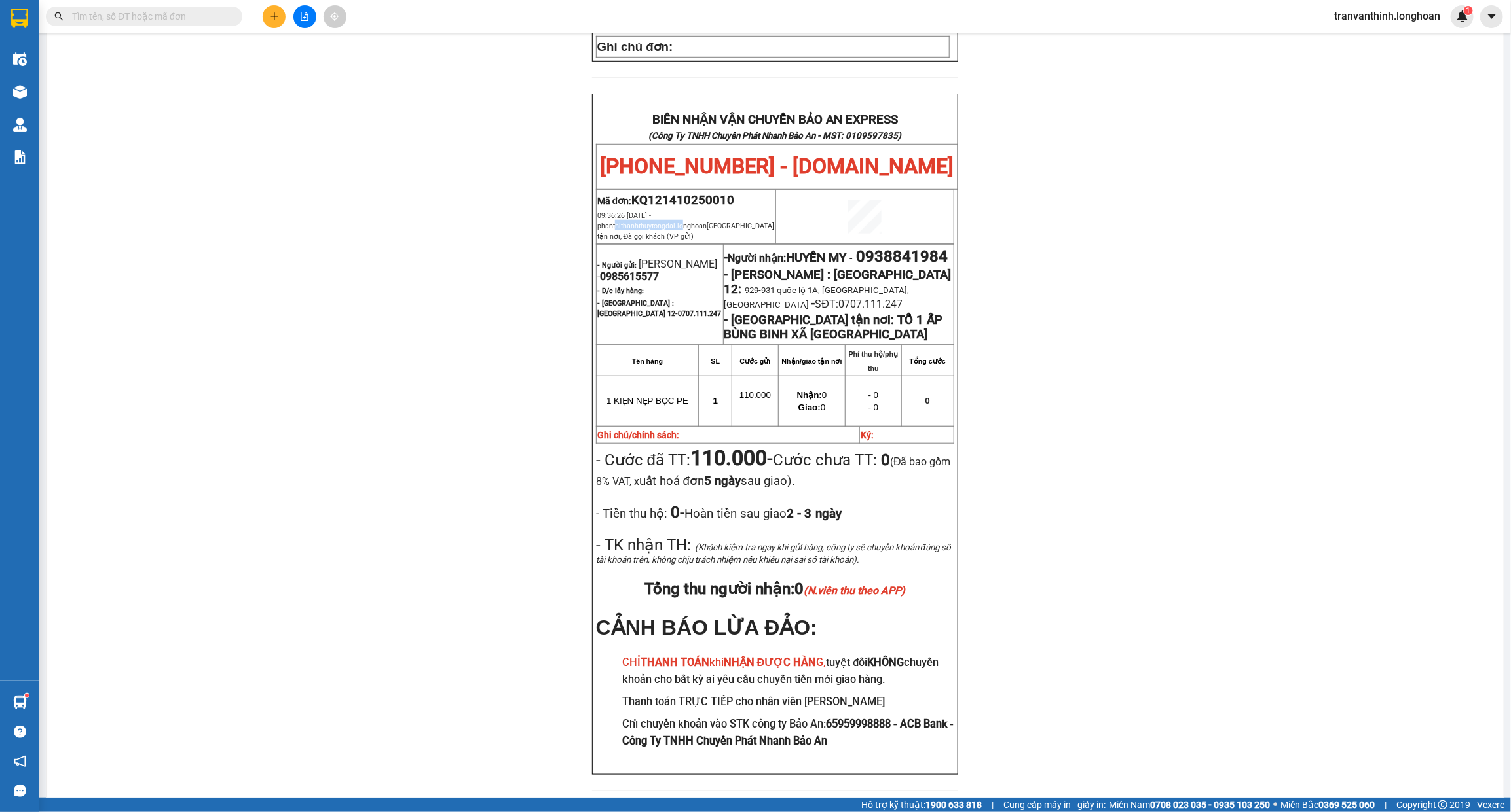
drag, startPoint x: 609, startPoint y: 226, endPoint x: 678, endPoint y: 226, distance: 69.0
click at [678, 226] on span "phanthithanhthuytongdai.longhoan Giao tận nơi, Đã gọi khách (VP gửi)" at bounding box center [685, 231] width 177 height 19
click at [662, 334] on td "- Người gửi: THANH VY - 0985615577 - D/c lấy hàng: - Hồ Chí Minh : Kho Quận 12-…" at bounding box center [660, 294] width 127 height 100
drag, startPoint x: 645, startPoint y: 314, endPoint x: 707, endPoint y: 311, distance: 62.1
click at [705, 311] on p "- Hồ Chí Minh : Kho Quận 12- 0707.111.247" at bounding box center [660, 307] width 125 height 21
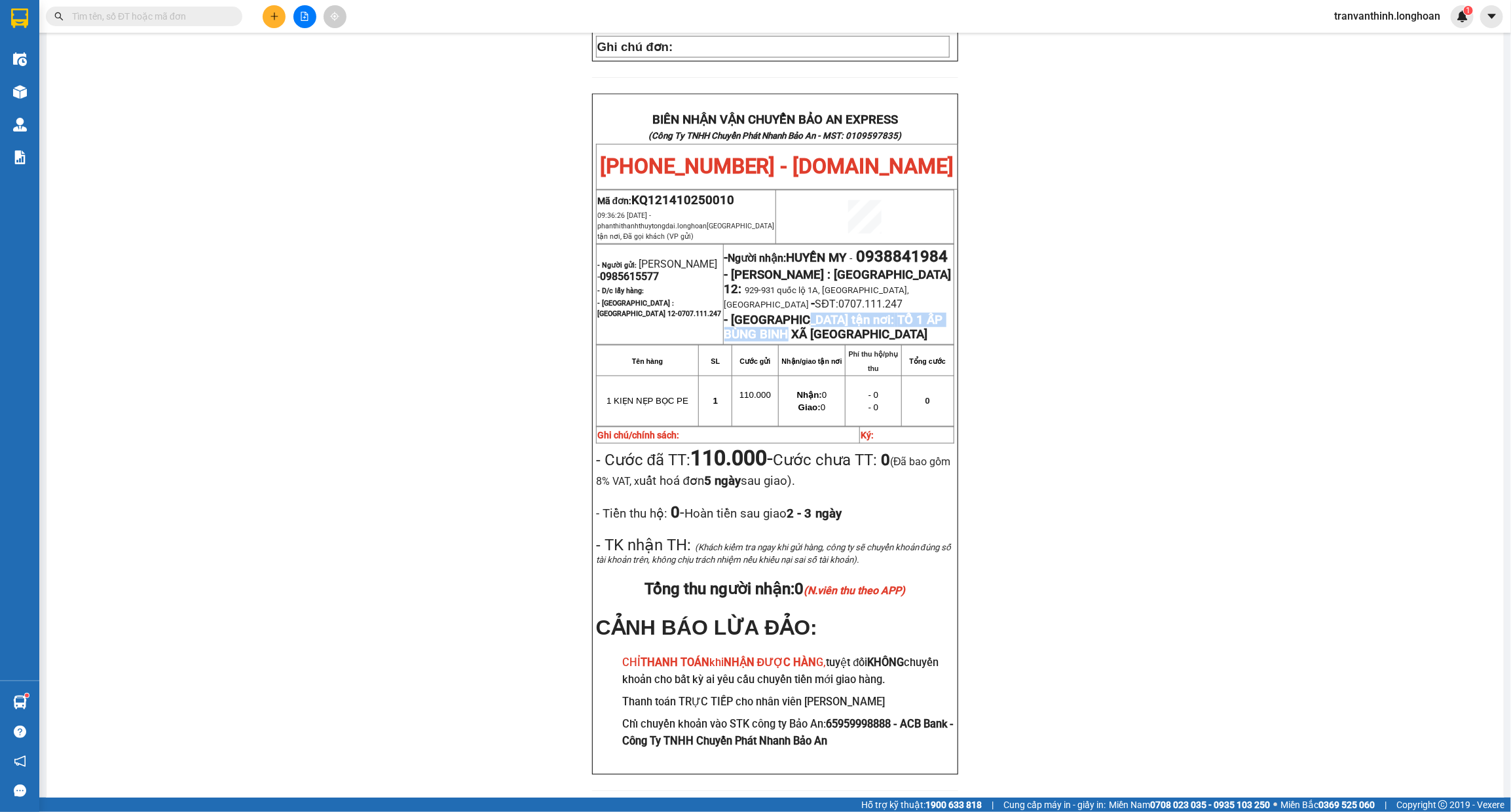
drag, startPoint x: 793, startPoint y: 345, endPoint x: 893, endPoint y: 332, distance: 100.8
click at [918, 339] on strong "TỔ 1 ẤP BÙNG BINH XÃ HƯNG THUẬN TÂY NINH" at bounding box center [834, 327] width 219 height 29
drag, startPoint x: 596, startPoint y: 210, endPoint x: 686, endPoint y: 210, distance: 90.0
click at [686, 210] on p "09:36:26 - 14/10/2025 - phanthithanhthuytongdai.longhoan Giao tận nơi, Đã gọi k…" at bounding box center [686, 225] width 178 height 31
click at [748, 210] on p "09:36:26 - 14/10/2025 - phanthithanhthuytongdai.longhoan Giao tận nơi, Đã gọi k…" at bounding box center [686, 225] width 178 height 31
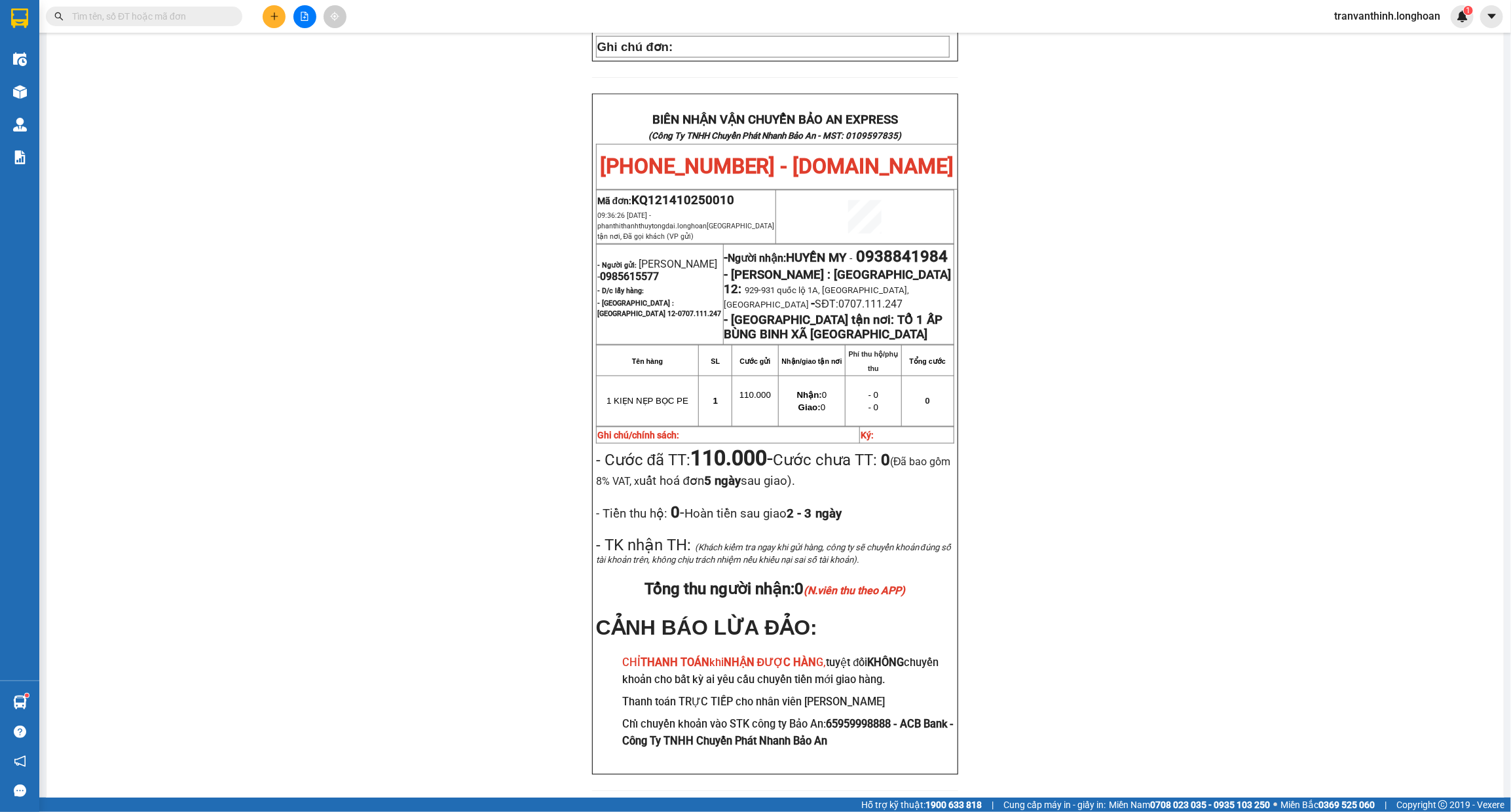
click at [126, 18] on input "text" at bounding box center [149, 16] width 155 height 14
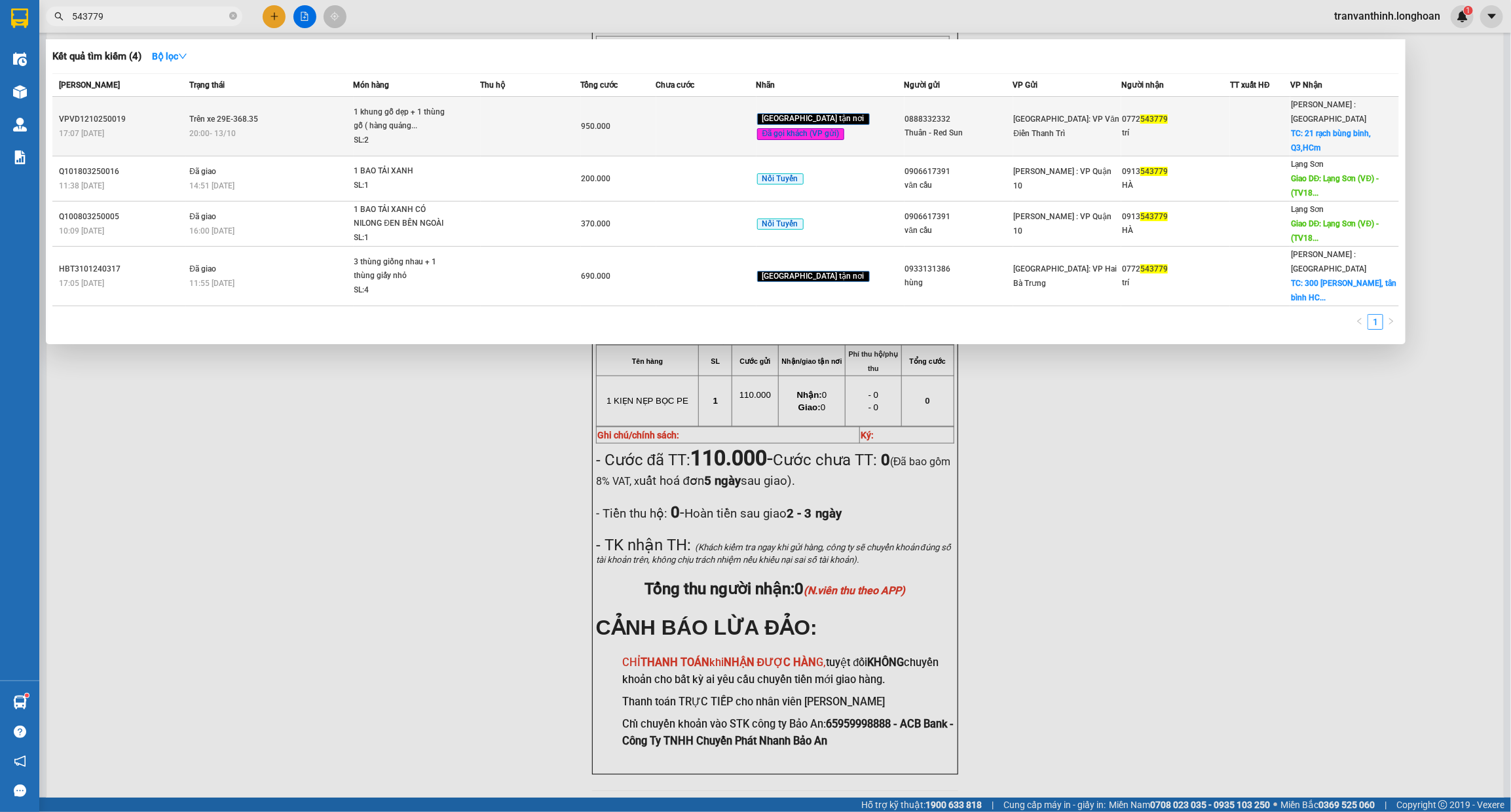
type input "543779"
click at [1215, 118] on div "0772 543779" at bounding box center [1175, 119] width 108 height 14
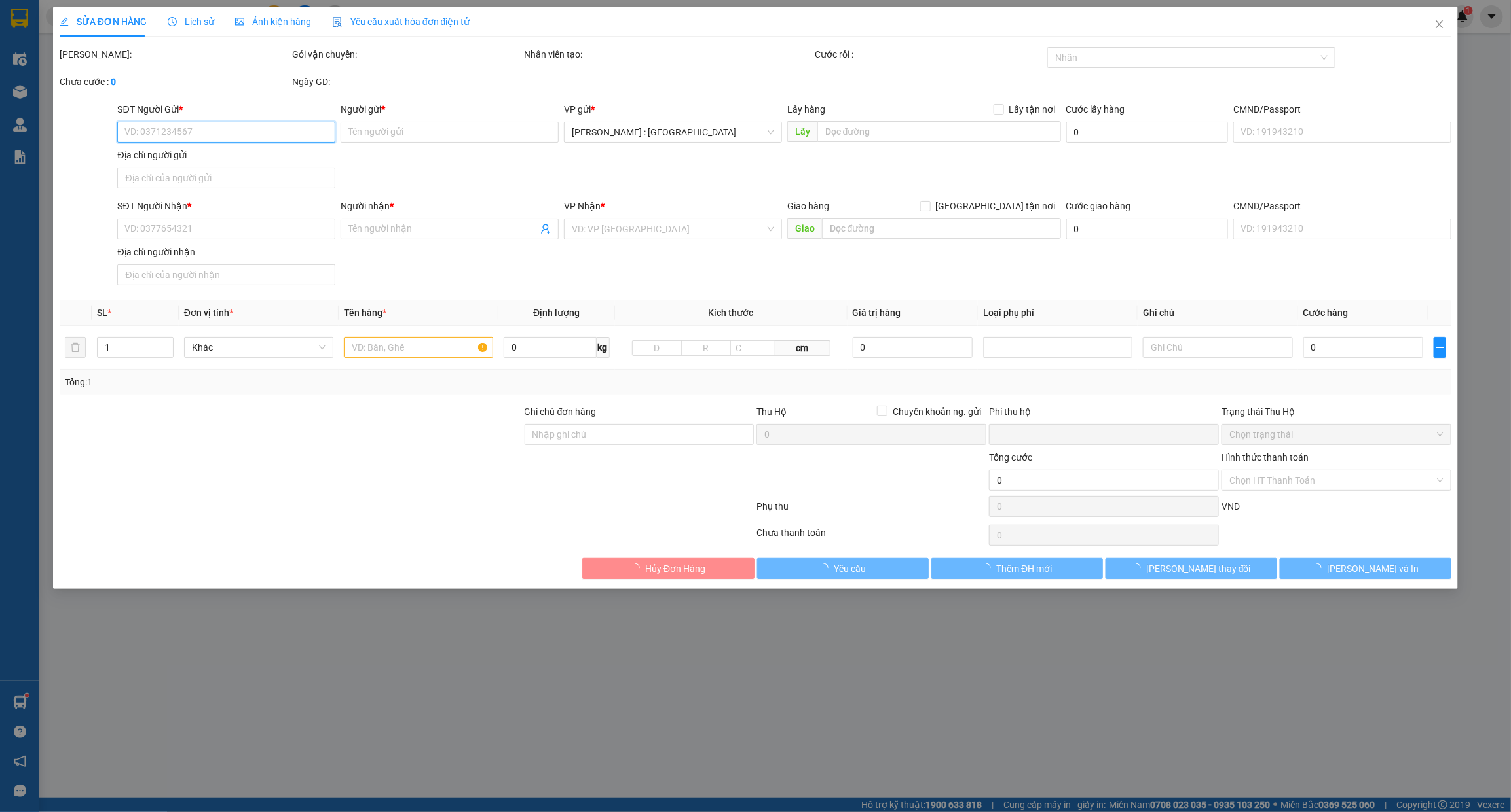
type input "0888332332"
type input "Thuân - Red Sun"
type input "0772543779"
type input "trí"
checkbox input "true"
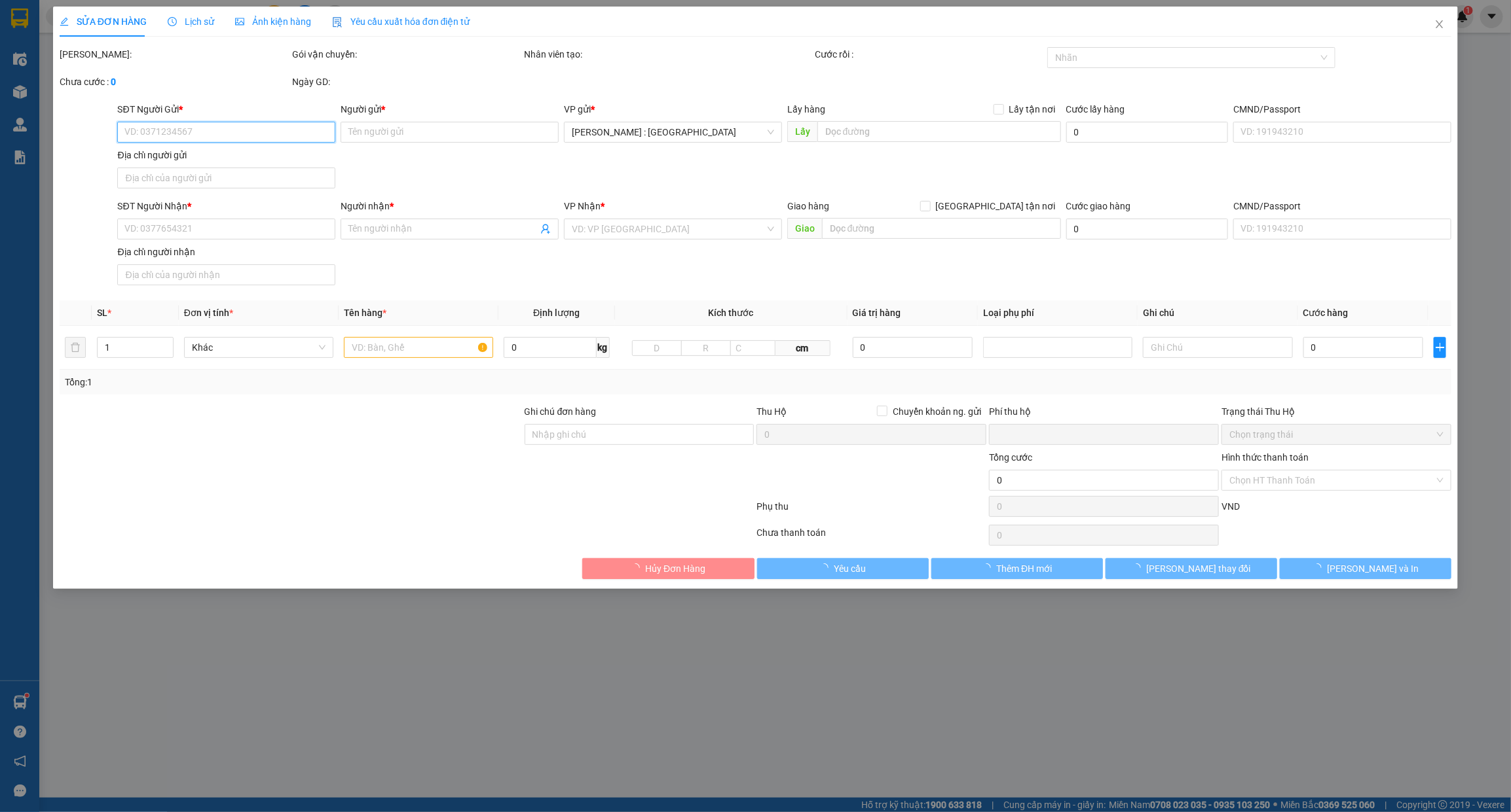
type input "21 rạch bùng binh, Q3,HCm"
type input "8"
type input "nhận nguyên kiện,giao nguyên kiện,bể vỡ khồng đền, XIN NHẸ TAY"
type input "0"
type input "950.000"
